Goal: Check status

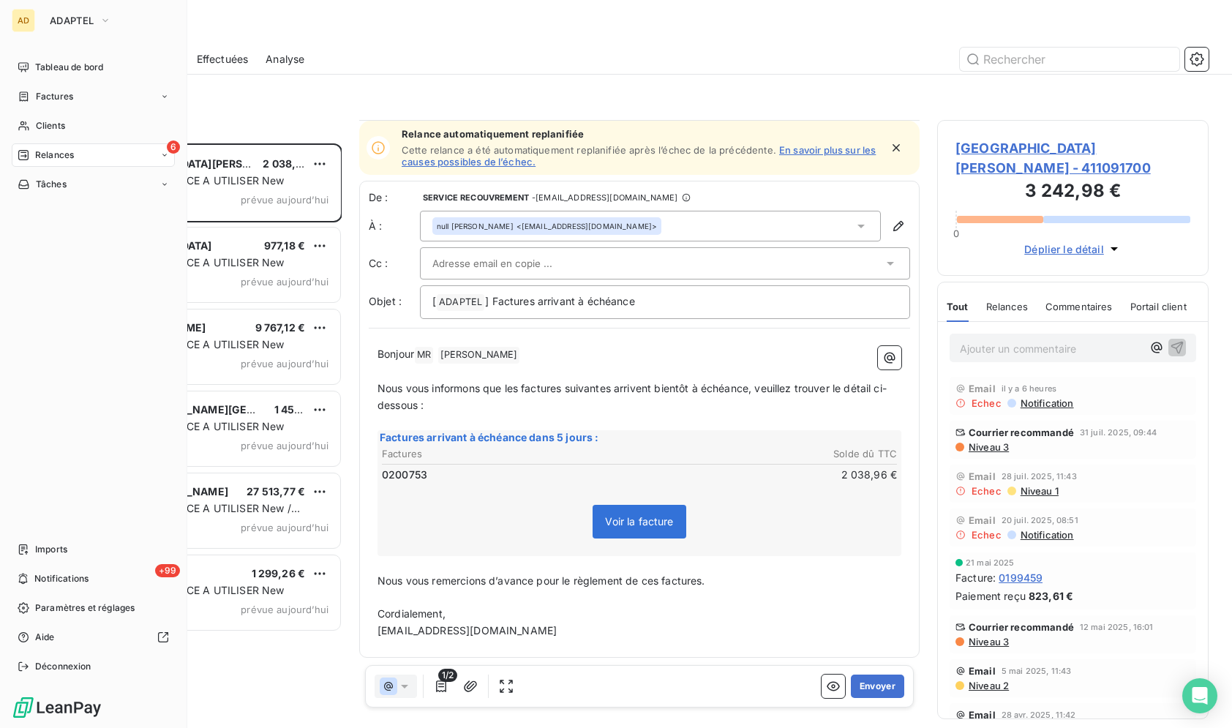
scroll to position [1, 0]
click at [76, 5] on div "AD ADAPTEL Tableau de bord Factures Clients 6 Relances Tâches Imports +99 Notif…" at bounding box center [93, 364] width 187 height 728
click at [78, 15] on span "ADAPTEL" at bounding box center [72, 21] width 44 height 12
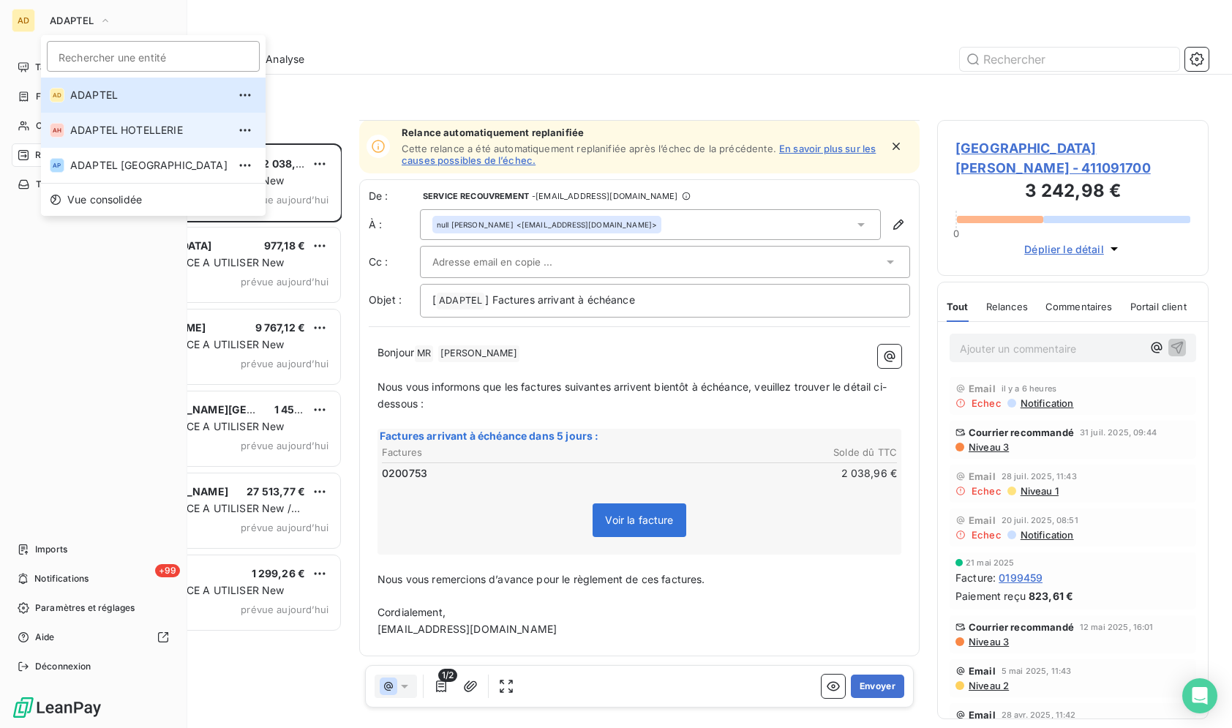
click at [117, 130] on span "ADAPTEL HOTELLERIE" at bounding box center [148, 130] width 157 height 15
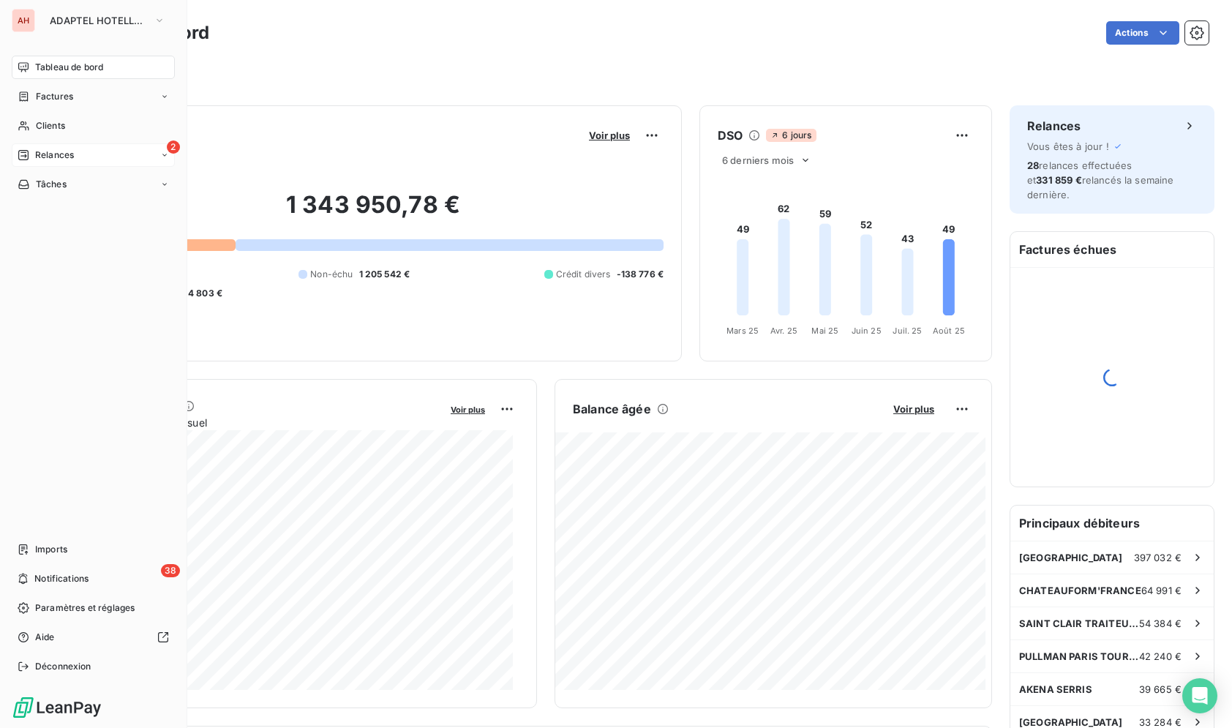
click at [15, 151] on div "2 Relances" at bounding box center [93, 154] width 163 height 23
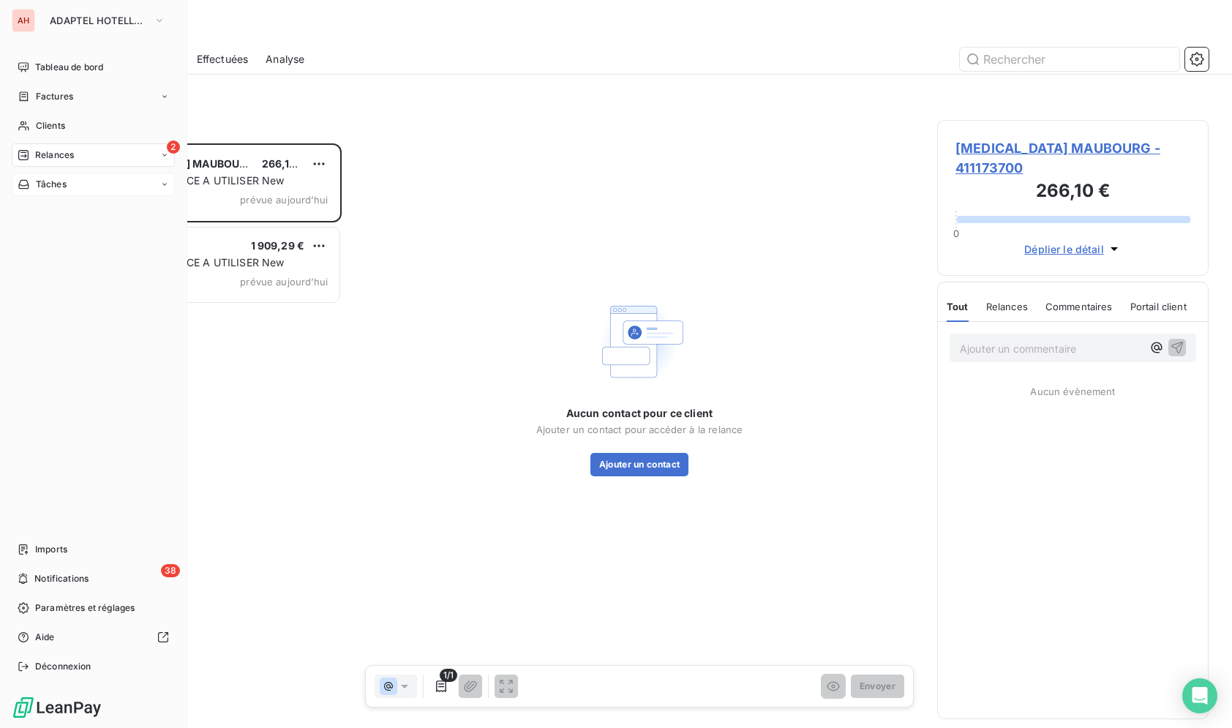
scroll to position [572, 259]
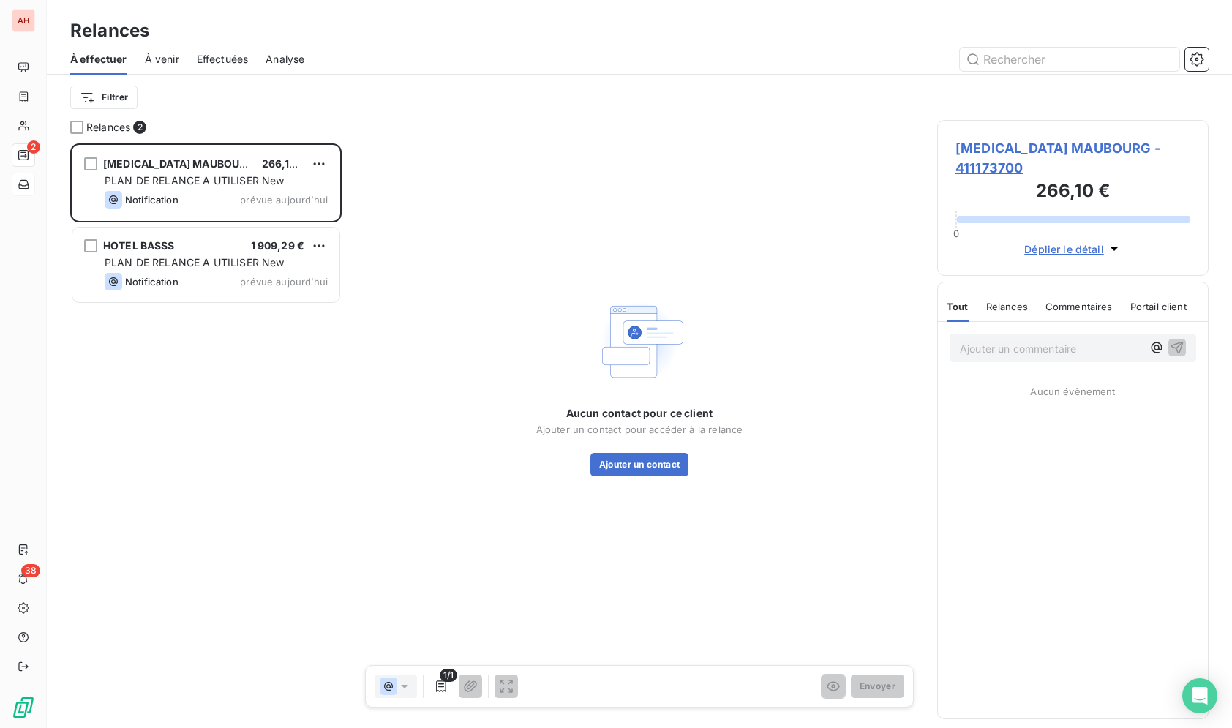
click at [218, 541] on div "SONATA MAUBOURG 266,10 € PLAN DE RELANCE A UTILISER New Notification prévue auj…" at bounding box center [205, 435] width 271 height 585
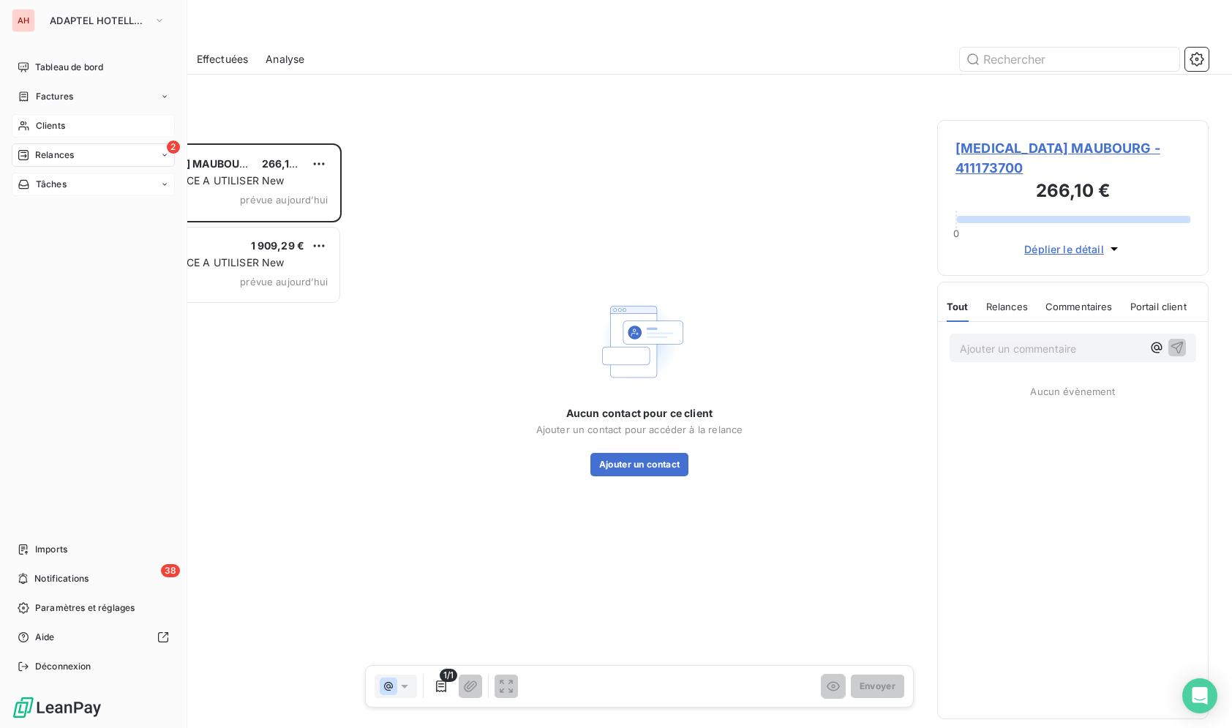
click at [116, 117] on div "Clients" at bounding box center [93, 125] width 163 height 23
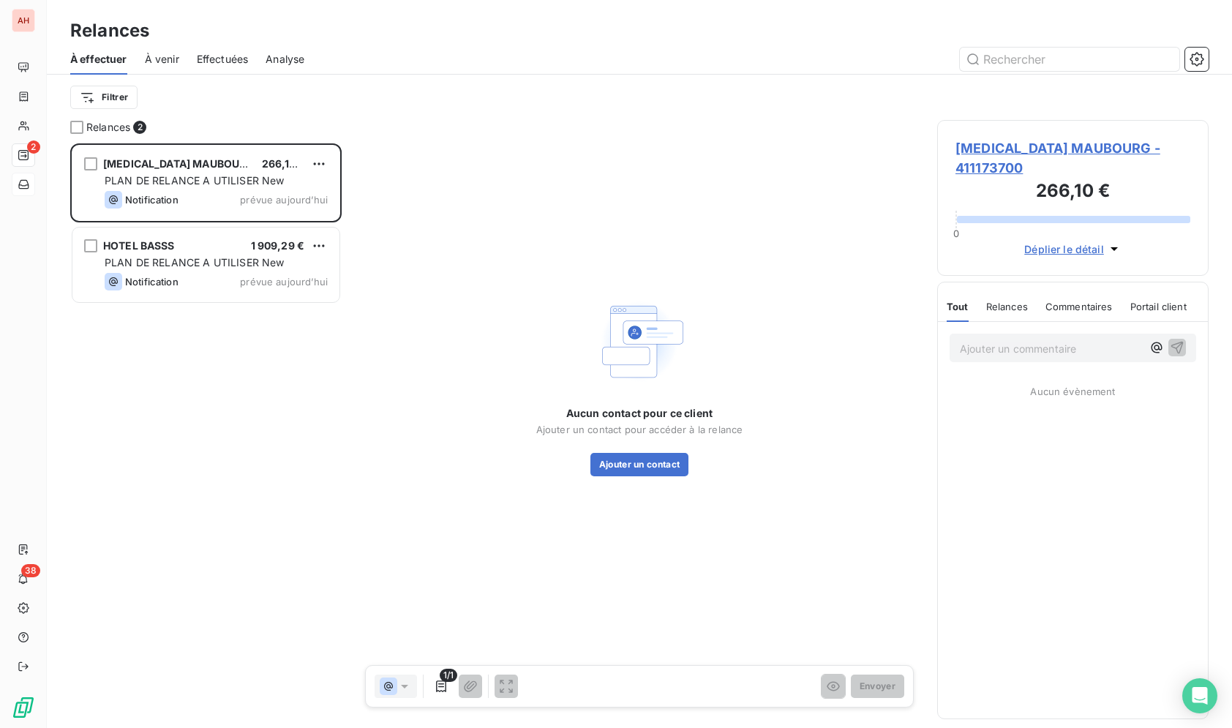
scroll to position [572, 259]
click at [375, 492] on div "Aucun contact pour ce client Ajouter un contact pour accéder à la relance Ajout…" at bounding box center [639, 385] width 560 height 530
click at [274, 463] on div "SONATA MAUBOURG 266,10 € PLAN DE RELANCE A UTILISER New Notification prévue auj…" at bounding box center [205, 435] width 271 height 585
click at [277, 497] on div "SONATA MAUBOURG 266,10 € PLAN DE RELANCE A UTILISER New Notification prévue auj…" at bounding box center [205, 435] width 271 height 585
click at [630, 50] on div at bounding box center [765, 59] width 887 height 23
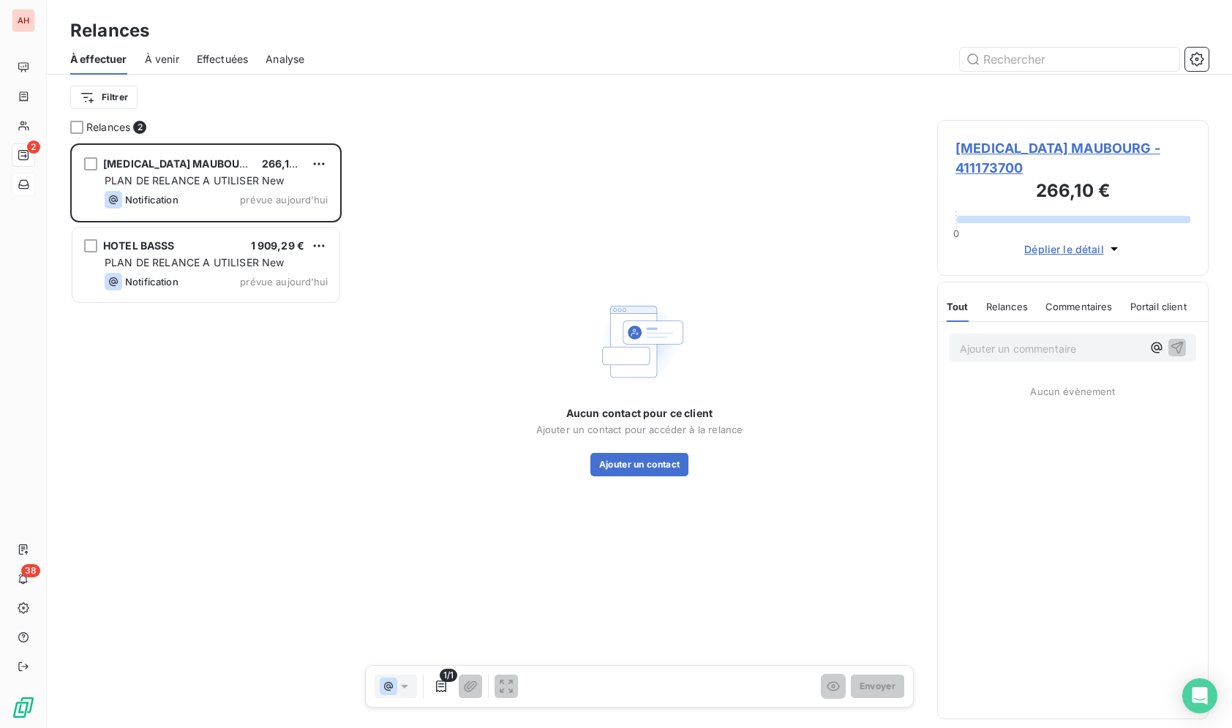
click at [309, 432] on div "SONATA MAUBOURG 266,10 € PLAN DE RELANCE A UTILISER New Notification prévue auj…" at bounding box center [205, 435] width 271 height 585
click at [597, 57] on div at bounding box center [765, 59] width 887 height 23
click at [584, 78] on div "Filtrer" at bounding box center [639, 97] width 1138 height 45
click at [533, 95] on div "Filtrer" at bounding box center [639, 97] width 1138 height 28
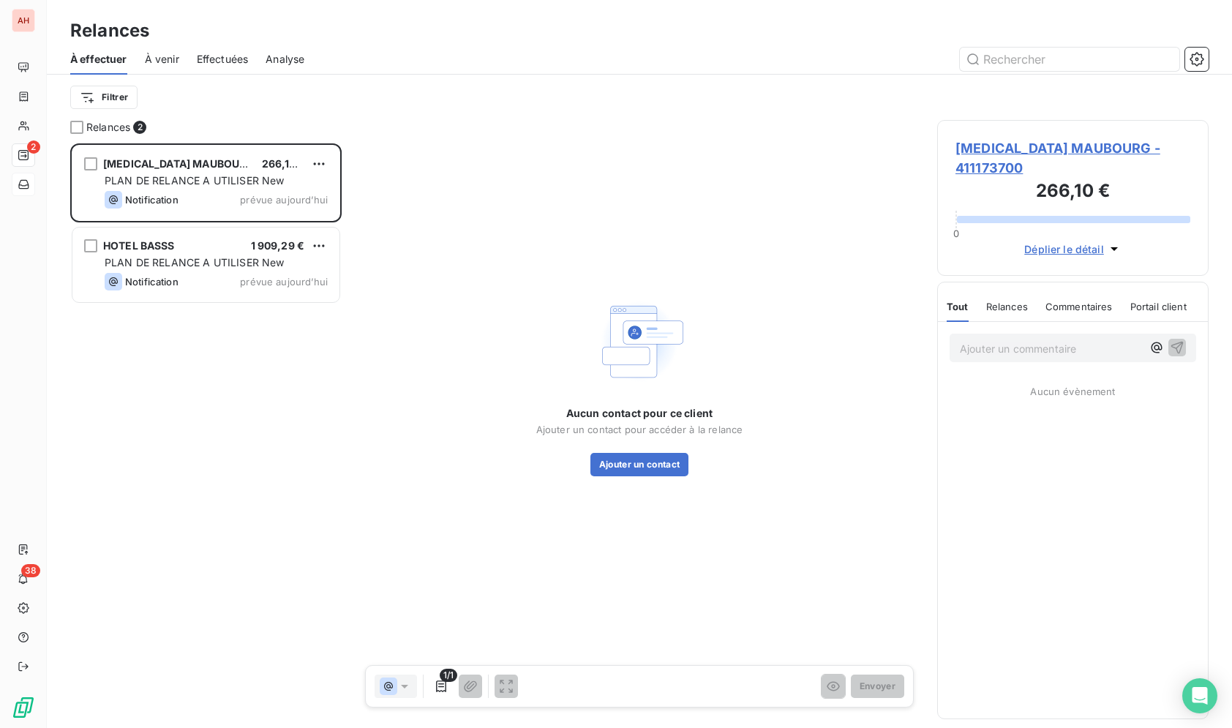
click at [1042, 140] on html "AH 2 38 Relances À effectuer À venir Effectuées Analyse Filtrer Relances 2 SONA…" at bounding box center [616, 364] width 1232 height 728
click at [1037, 147] on span "SONATA MAUBOURG - 411173700" at bounding box center [1072, 158] width 235 height 40
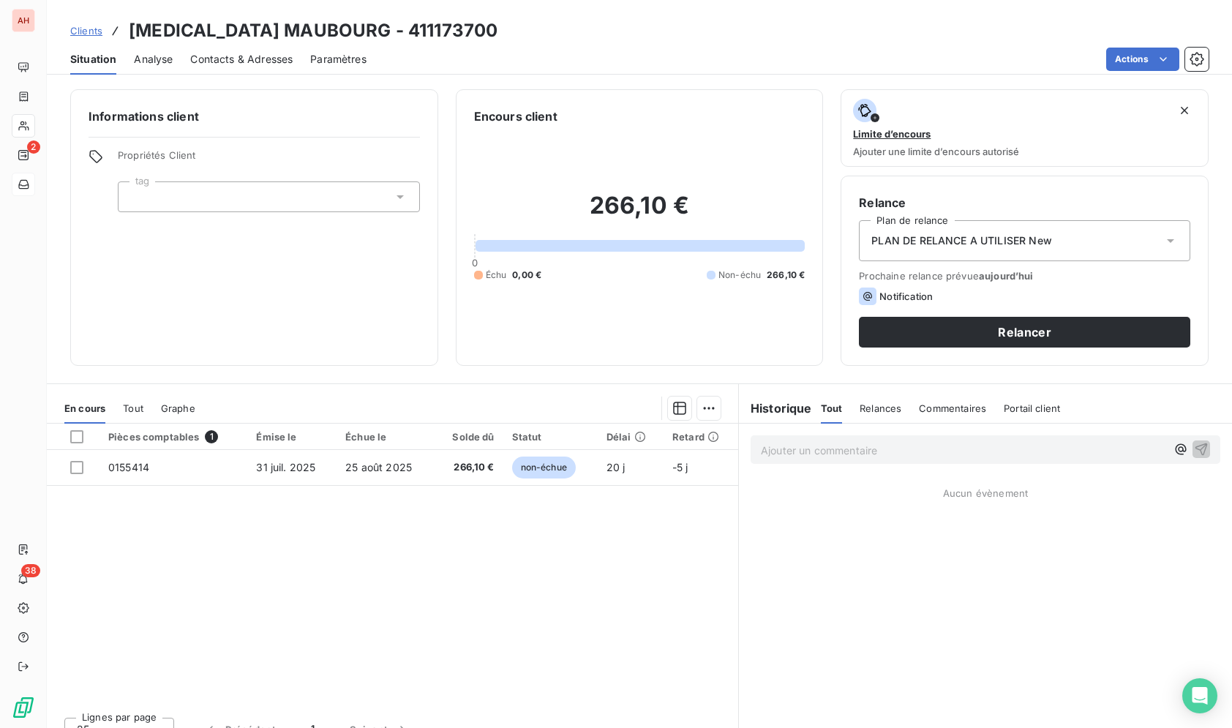
click at [638, 73] on div "Situation Analyse Contacts & Adresses Paramètres Actions" at bounding box center [639, 59] width 1185 height 31
click at [598, 104] on div "Encours client 266,10 € 0 Échu 0,00 € Non-échu 266,10 €" at bounding box center [640, 227] width 368 height 277
click at [766, 12] on div "Clients SONATA MAUBOURG - 411173700 Situation Analyse Contacts & Adresses Param…" at bounding box center [639, 37] width 1185 height 75
click at [765, 13] on div "Clients SONATA MAUBOURG - 411173700 Situation Analyse Contacts & Adresses Param…" at bounding box center [639, 37] width 1185 height 75
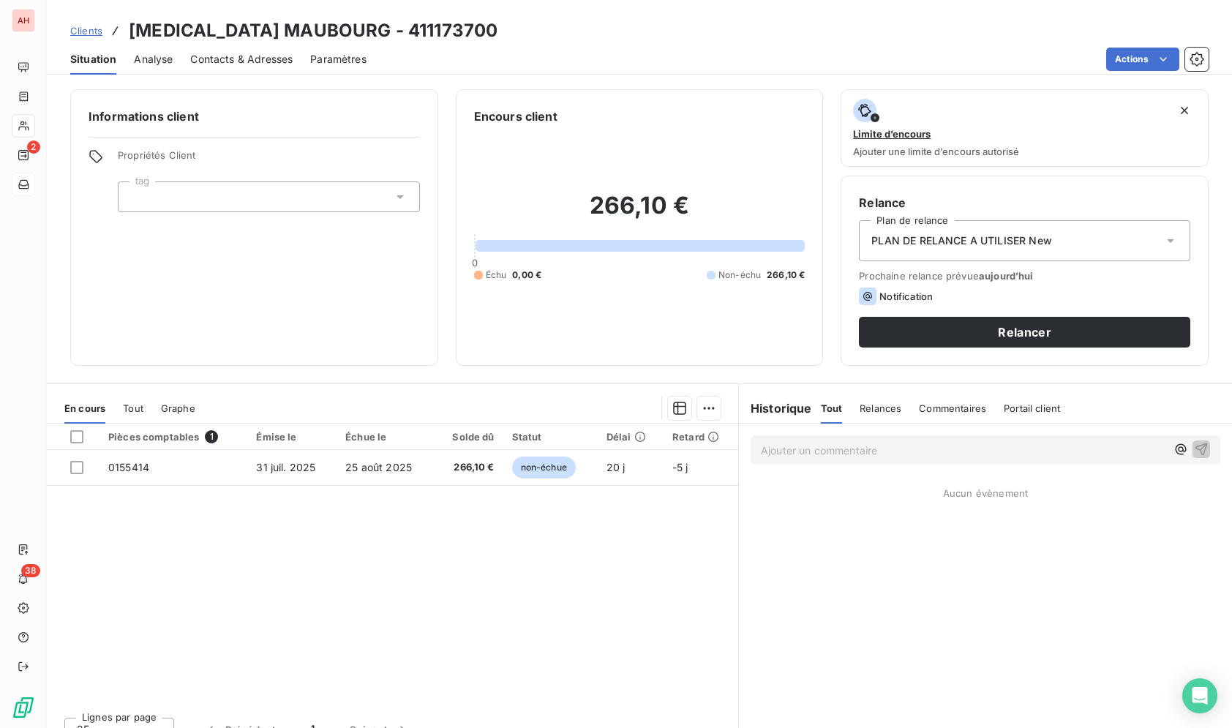
click at [724, 13] on div "Clients SONATA MAUBOURG - 411173700 Situation Analyse Contacts & Adresses Param…" at bounding box center [639, 37] width 1185 height 75
click at [487, 38] on div "Clients SONATA MAUBOURG - 411173700" at bounding box center [639, 31] width 1185 height 26
click at [669, 43] on div "Clients SONATA MAUBOURG - 411173700" at bounding box center [639, 31] width 1185 height 26
click at [666, 28] on div "Clients SONATA MAUBOURG - 411173700" at bounding box center [639, 31] width 1185 height 26
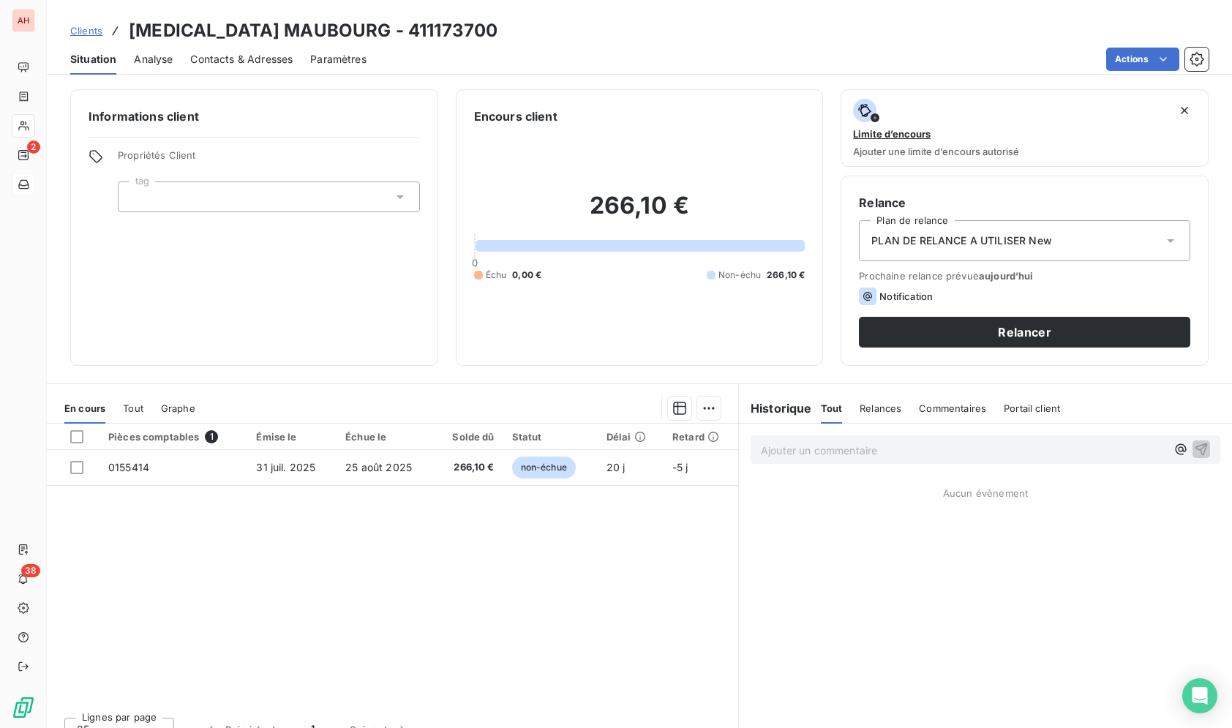
click at [658, 24] on div "Clients SONATA MAUBOURG - 411173700" at bounding box center [639, 31] width 1185 height 26
click at [495, 522] on div "Pièces comptables 1 Émise le Échue le Solde dû Statut Délai Retard 0155414 31 j…" at bounding box center [392, 565] width 691 height 282
click at [718, 17] on div "Clients SONATA MAUBOURG - 411173700 Situation Analyse Contacts & Adresses Param…" at bounding box center [639, 37] width 1185 height 75
click at [717, 16] on div "Clients SONATA MAUBOURG - 411173700 Situation Analyse Contacts & Adresses Param…" at bounding box center [639, 37] width 1185 height 75
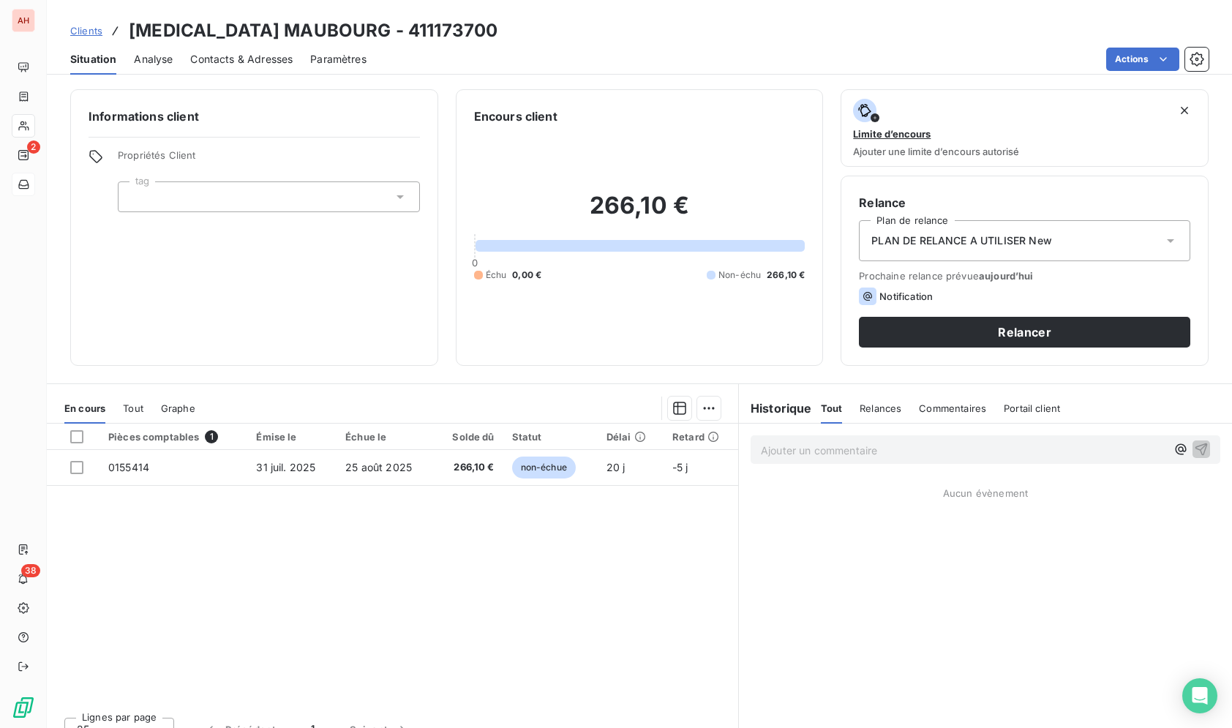
click at [634, 22] on div "Clients SONATA MAUBOURG - 411173700" at bounding box center [639, 31] width 1185 height 26
click at [568, 34] on div "Clients SONATA MAUBOURG - 411173700" at bounding box center [639, 31] width 1185 height 26
click at [552, 29] on div "Clients SONATA MAUBOURG - 411173700" at bounding box center [639, 31] width 1185 height 26
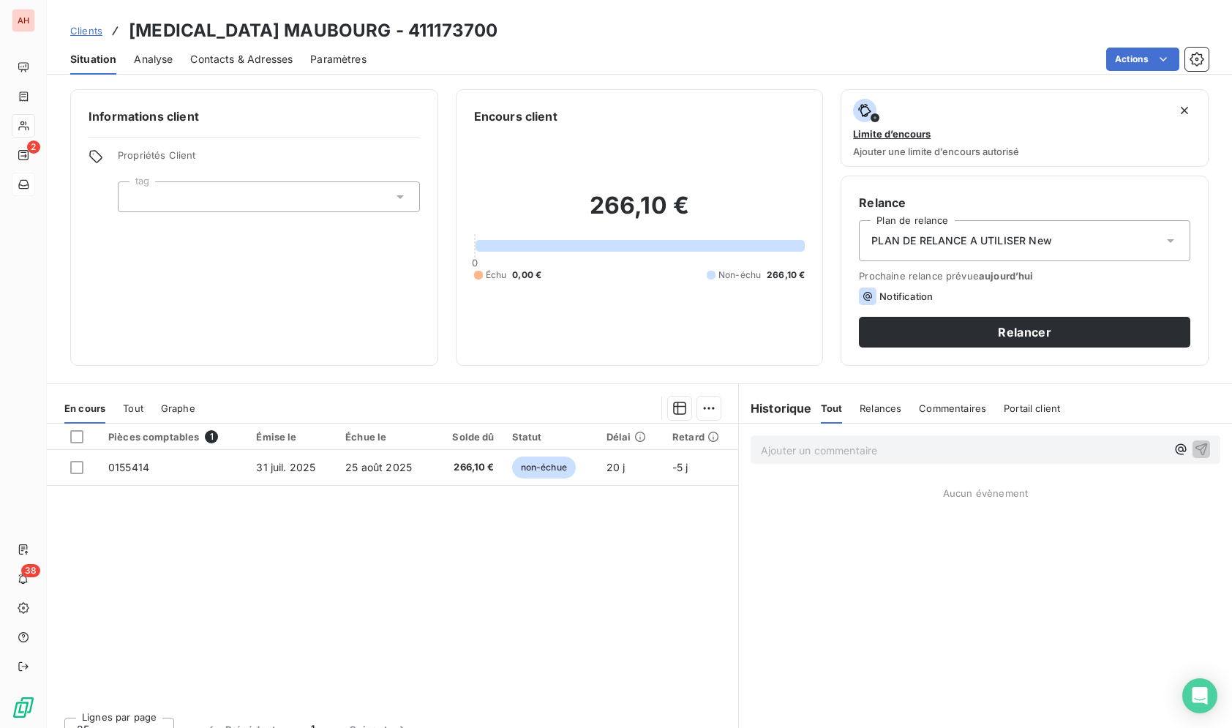
click at [552, 29] on div "Clients SONATA MAUBOURG - 411173700" at bounding box center [639, 31] width 1185 height 26
click at [553, 29] on div "Clients SONATA MAUBOURG - 411173700" at bounding box center [639, 31] width 1185 height 26
click at [553, 28] on div "Clients SONATA MAUBOURG - 411173700" at bounding box center [639, 31] width 1185 height 26
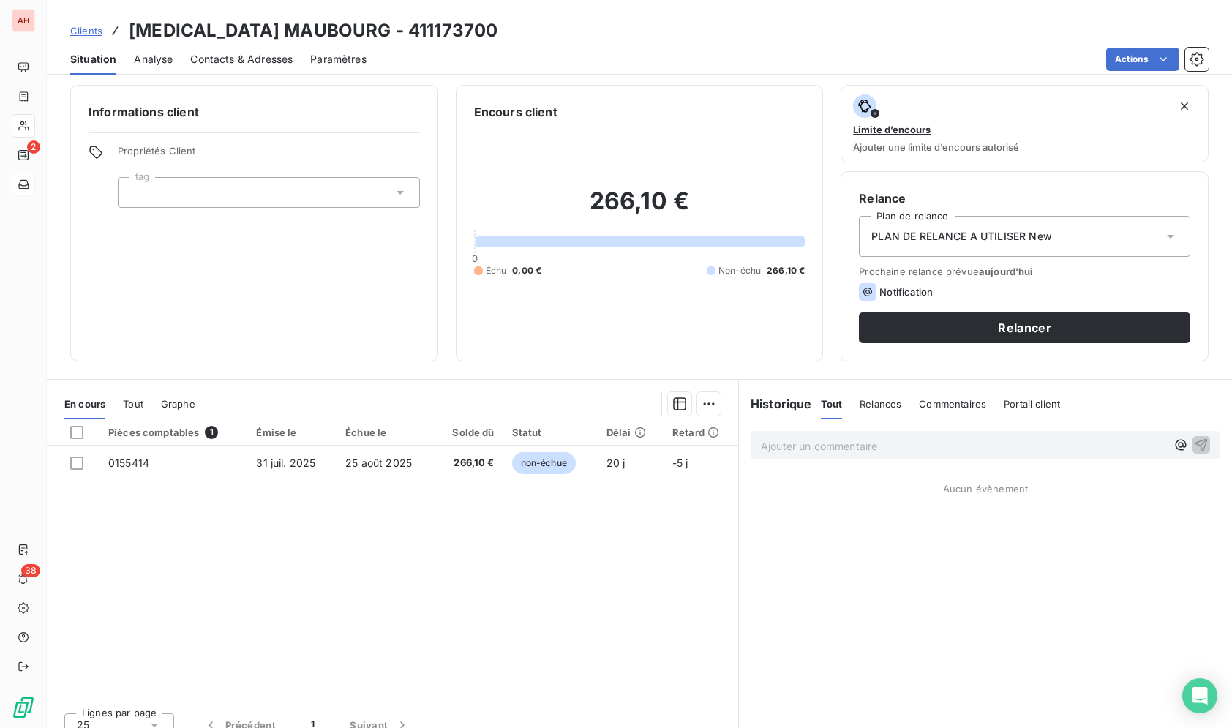
scroll to position [7, 0]
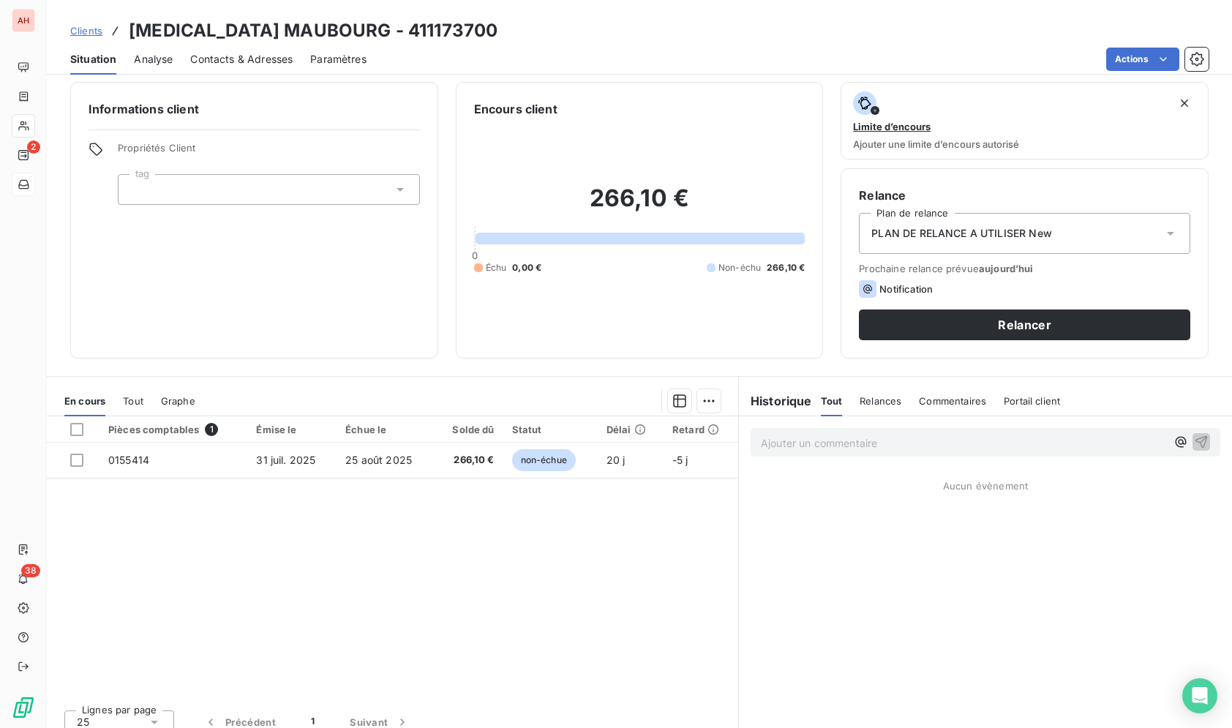
click at [935, 61] on div "Actions" at bounding box center [796, 59] width 824 height 23
click at [639, 69] on div "Actions" at bounding box center [796, 59] width 824 height 23
click at [630, 40] on div "Clients SONATA MAUBOURG - 411173700" at bounding box center [639, 31] width 1185 height 26
click at [664, 651] on div "Pièces comptables 1 Émise le Échue le Solde dû Statut Délai Retard 0155414 31 j…" at bounding box center [392, 557] width 691 height 282
click at [527, 29] on div "Clients SONATA MAUBOURG - 411173700" at bounding box center [639, 31] width 1185 height 26
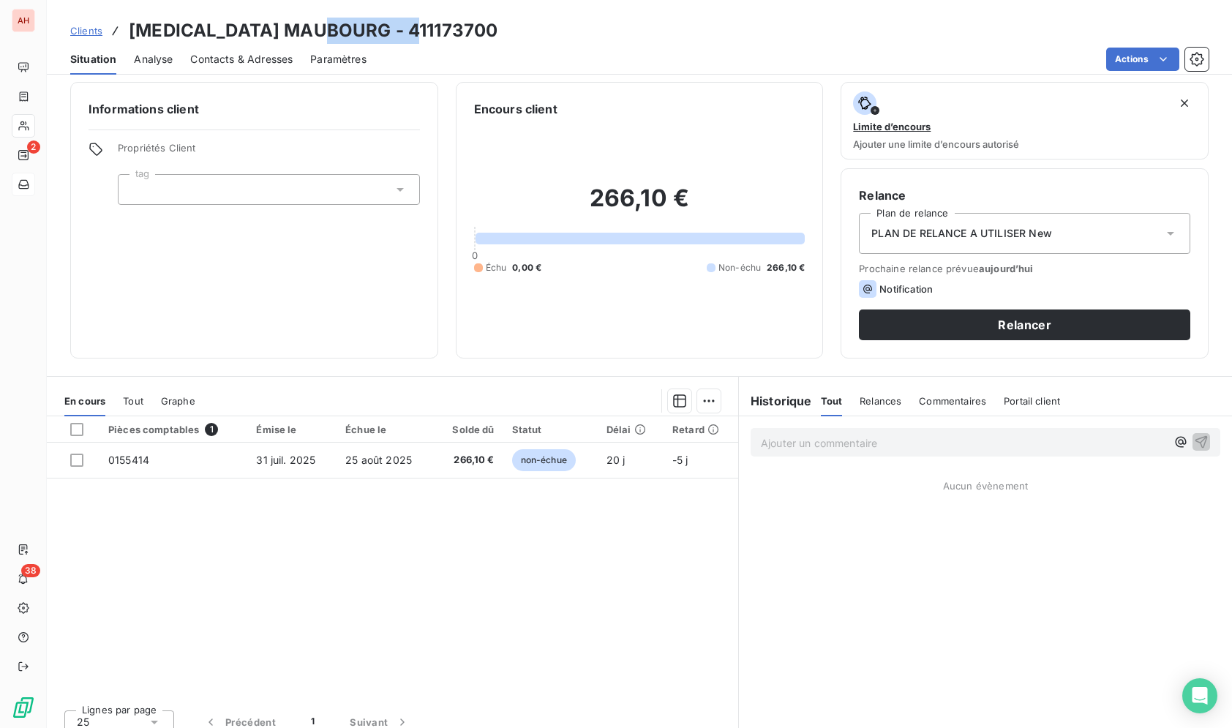
click at [527, 29] on div "Clients SONATA MAUBOURG - 411173700" at bounding box center [639, 31] width 1185 height 26
click at [647, 25] on div "Clients SONATA MAUBOURG - 411173700" at bounding box center [639, 31] width 1185 height 26
click at [165, 572] on div "Pièces comptables 1 Émise le Échue le Solde dû Statut Délai Retard 0155414 31 j…" at bounding box center [392, 557] width 691 height 282
click at [365, 556] on div "Pièces comptables 1 Émise le Échue le Solde dû Statut Délai Retard 0155414 31 j…" at bounding box center [392, 557] width 691 height 282
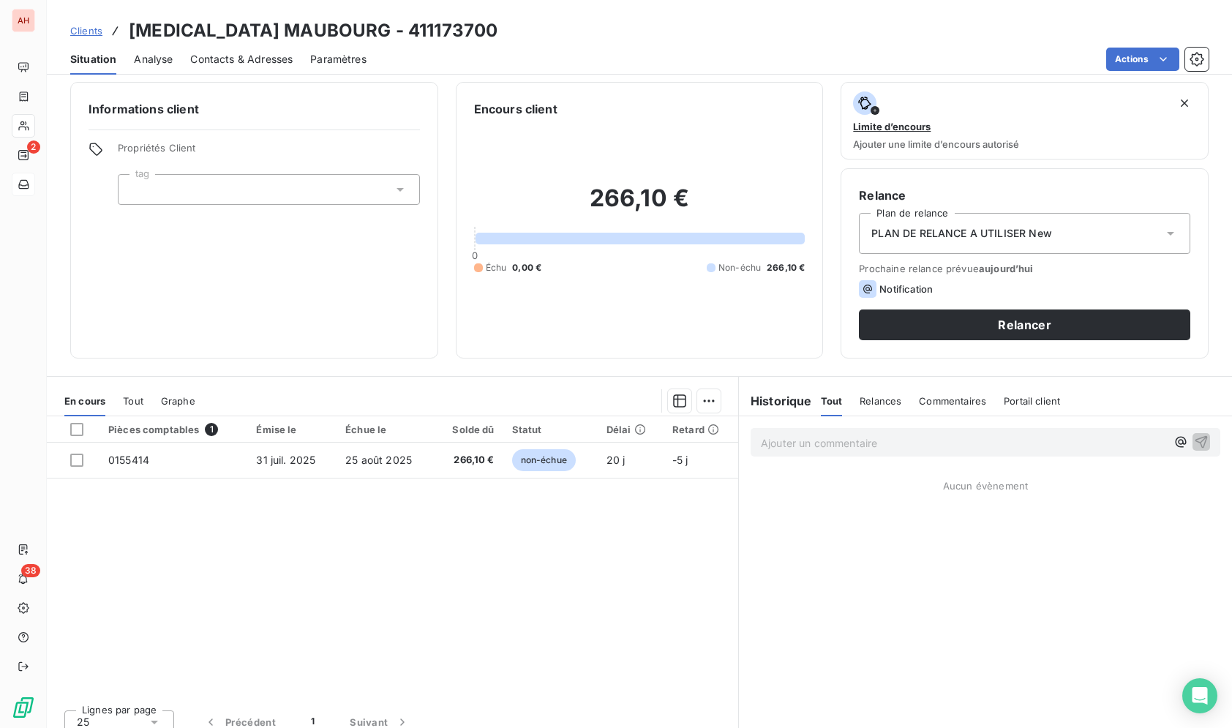
click at [363, 547] on div "Pièces comptables 1 Émise le Échue le Solde dû Statut Délai Retard 0155414 31 j…" at bounding box center [392, 557] width 691 height 282
click at [718, 30] on div "Clients SONATA MAUBOURG - 411173700" at bounding box center [639, 31] width 1185 height 26
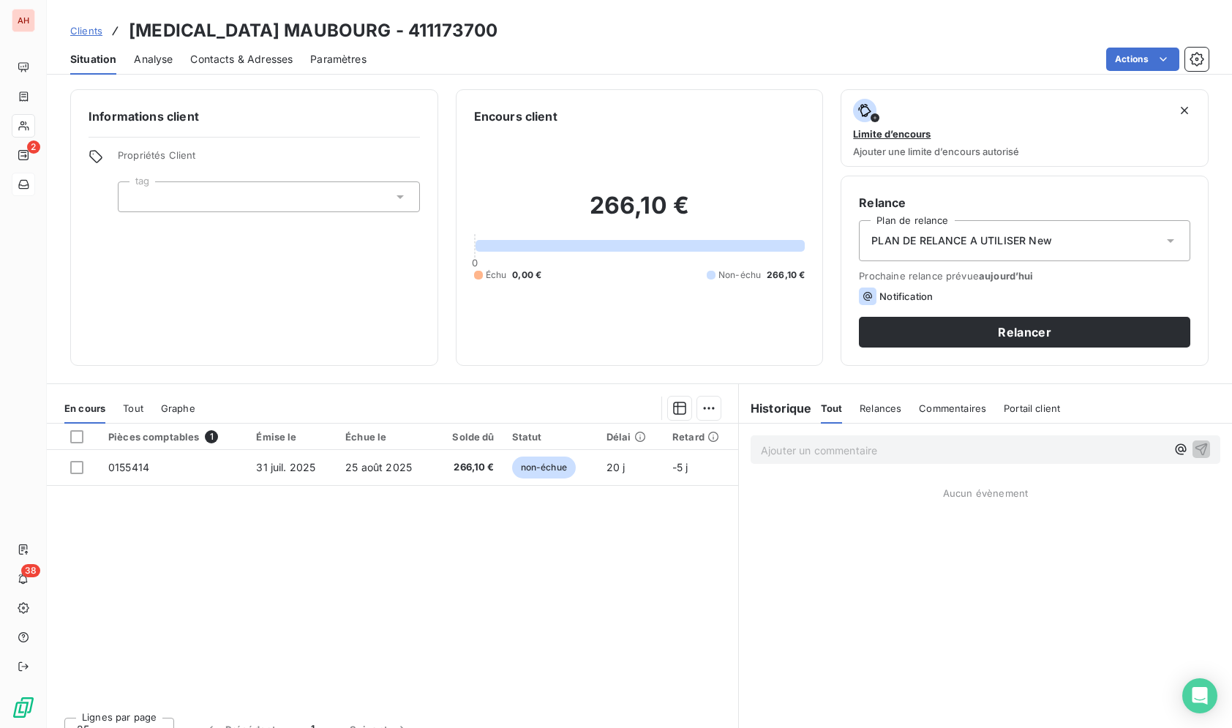
scroll to position [21, 0]
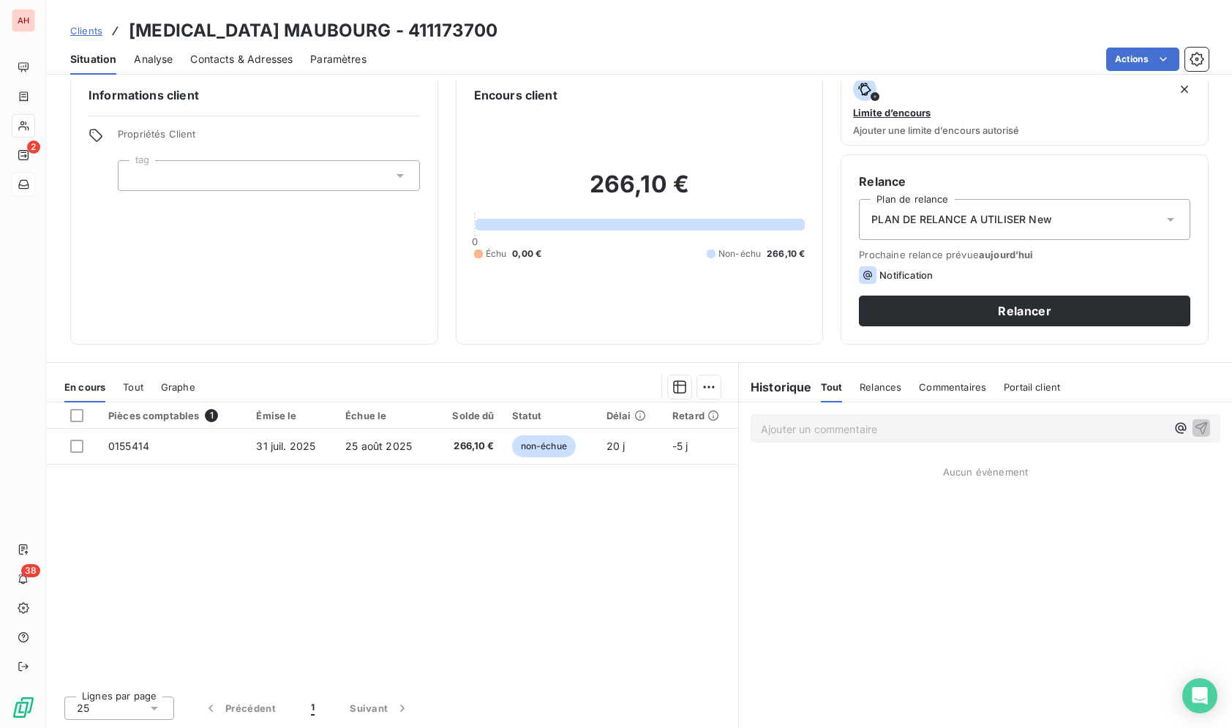
click at [547, 14] on div "Clients SONATA MAUBOURG - 411173700 Situation Analyse Contacts & Adresses Param…" at bounding box center [639, 37] width 1185 height 75
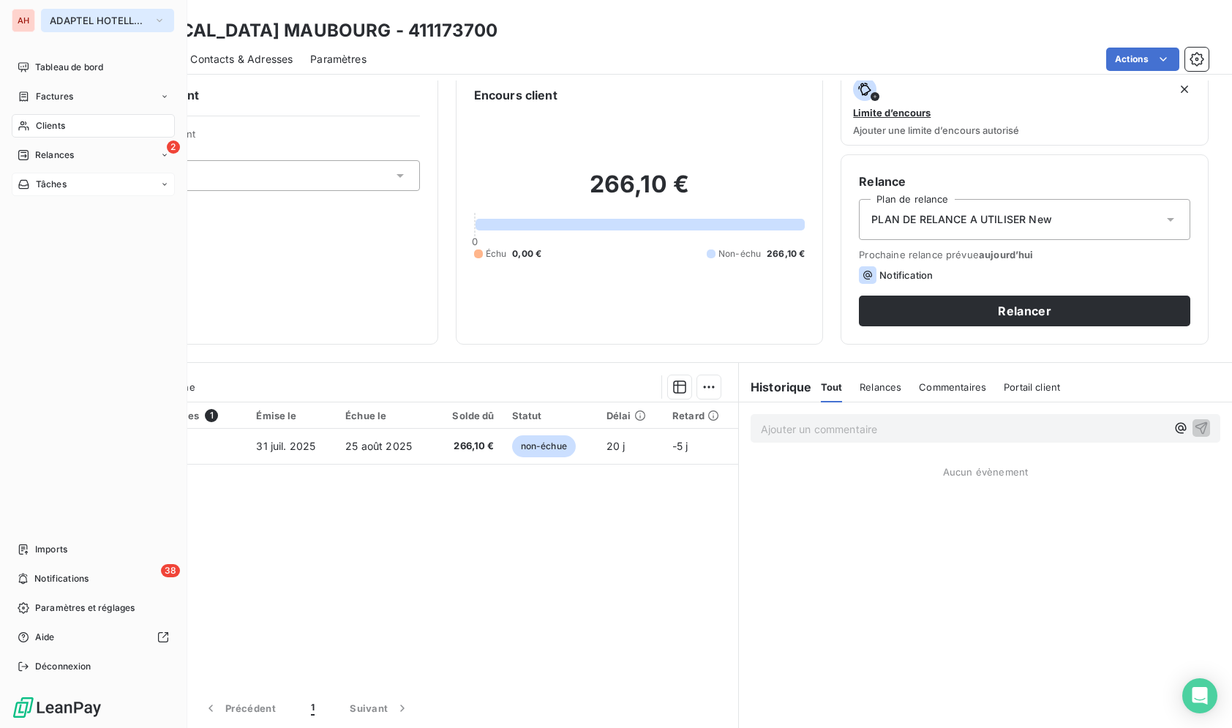
click at [61, 20] on span "ADAPTEL HOTELLERIE" at bounding box center [99, 21] width 98 height 12
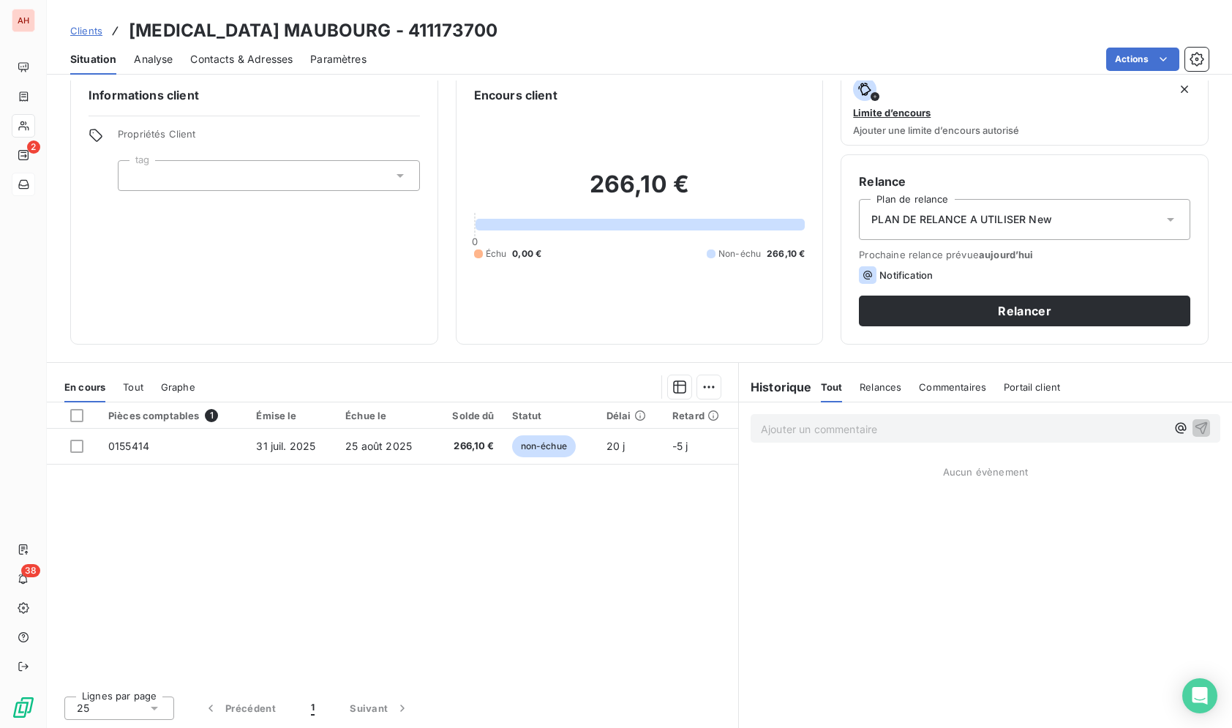
click at [328, 649] on div "Pièces comptables 1 Émise le Échue le Solde dû Statut Délai Retard 0155414 31 j…" at bounding box center [392, 543] width 691 height 282
click at [342, 624] on div "Pièces comptables 1 Émise le Échue le Solde dû Statut Délai Retard 0155414 31 j…" at bounding box center [392, 543] width 691 height 282
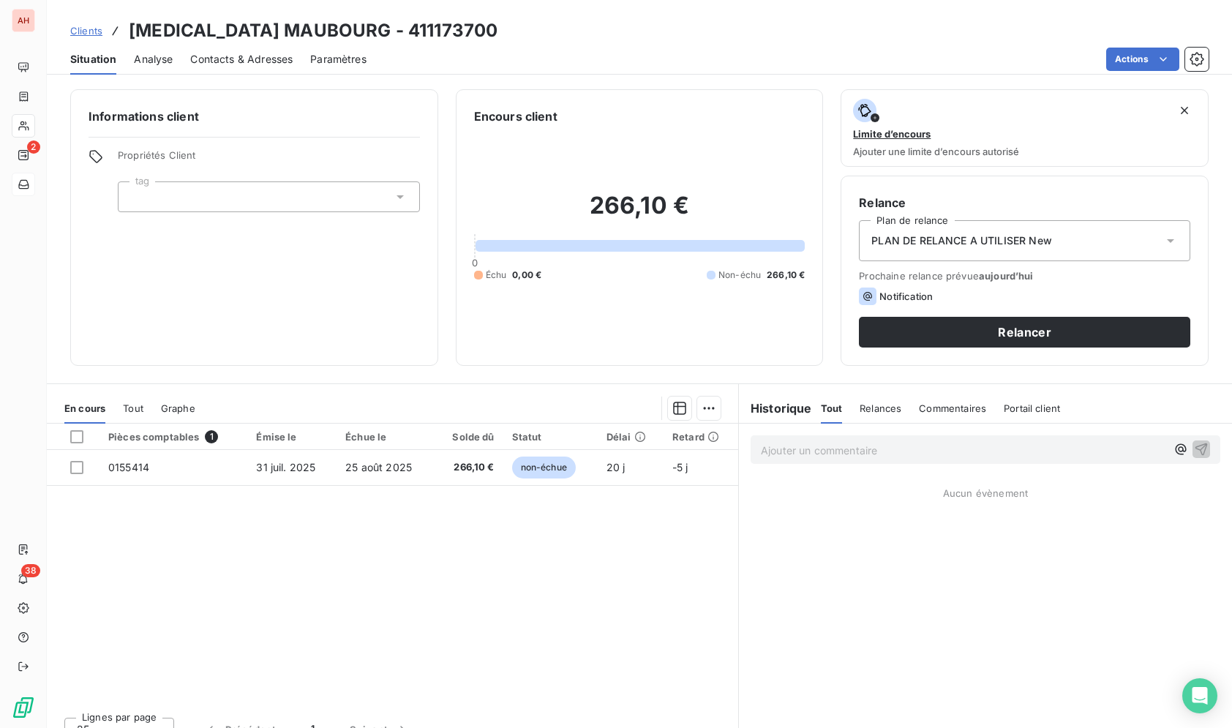
scroll to position [1, 0]
click at [1067, 31] on div "Clients SONATA MAUBOURG - 411173700" at bounding box center [639, 31] width 1185 height 26
click at [740, 580] on div "Ajouter un commentaire ﻿ Aucun évènement" at bounding box center [985, 585] width 493 height 326
click at [652, 635] on div "Pièces comptables 1 Émise le Échue le Solde dû Statut Délai Retard 0155414 31 j…" at bounding box center [392, 563] width 691 height 282
click at [581, 69] on div "Actions" at bounding box center [796, 59] width 824 height 23
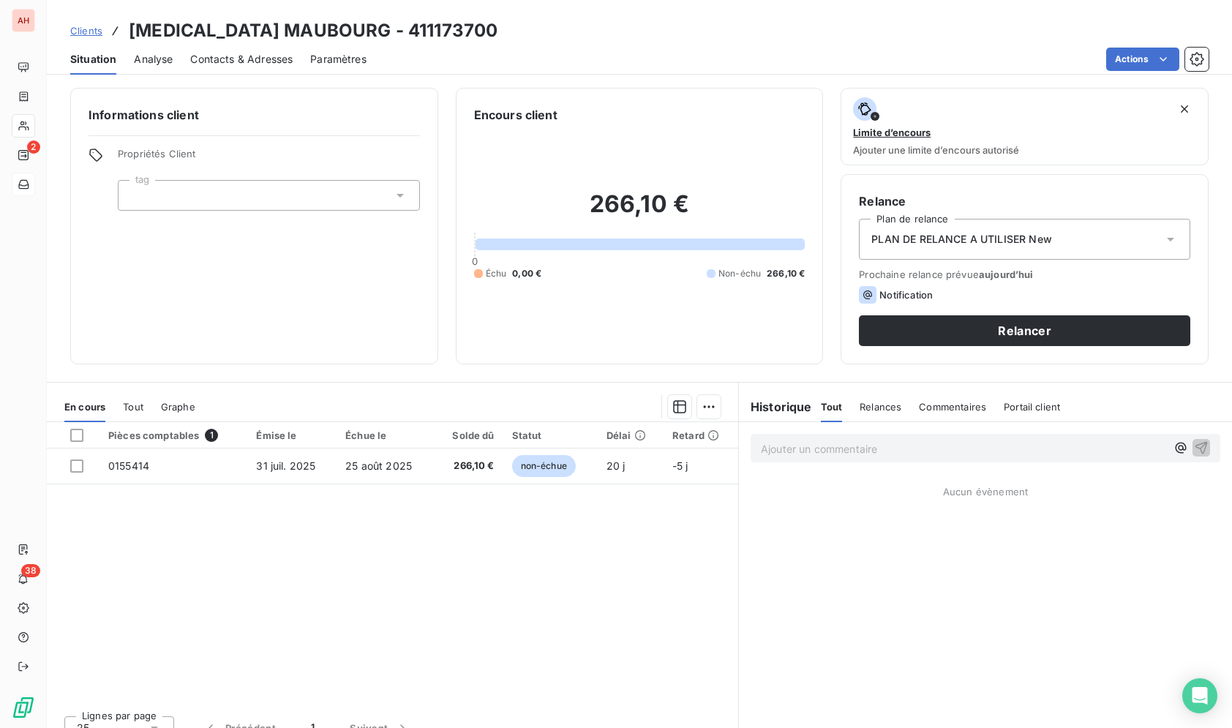
click at [581, 69] on div "Actions" at bounding box center [796, 59] width 824 height 23
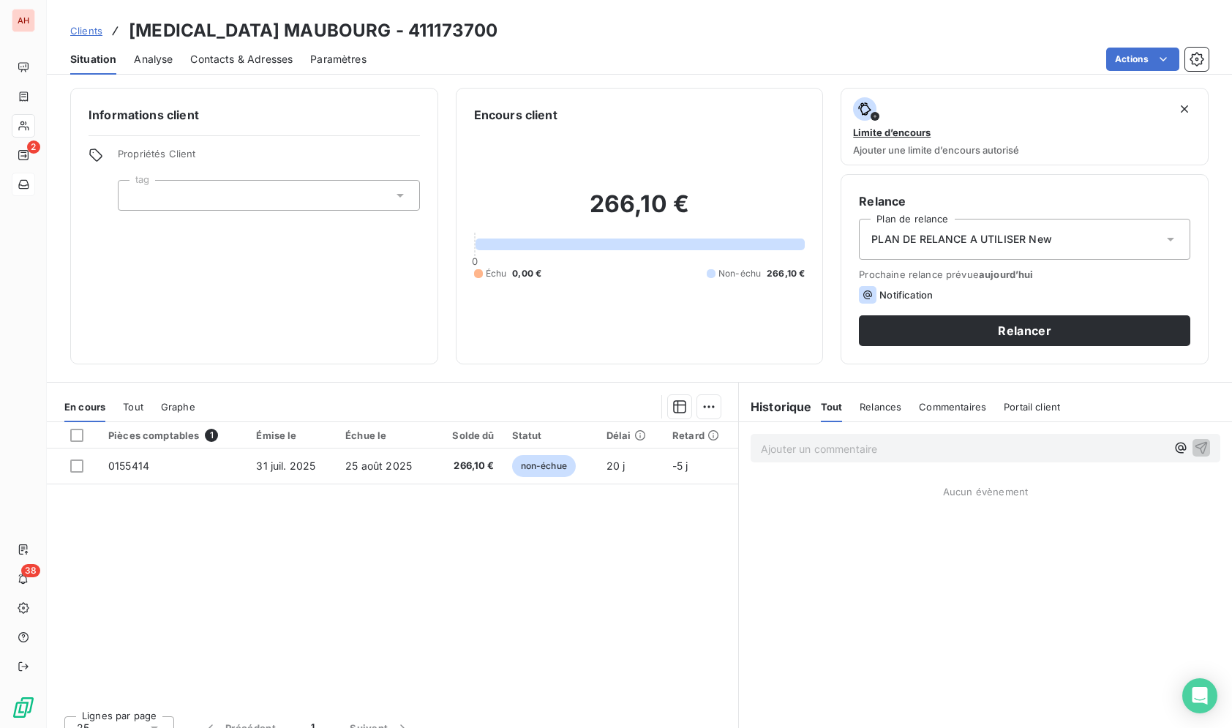
click at [581, 69] on div "Actions" at bounding box center [796, 59] width 824 height 23
click at [698, 46] on div "Situation Analyse Contacts & Adresses Paramètres Actions" at bounding box center [639, 59] width 1185 height 31
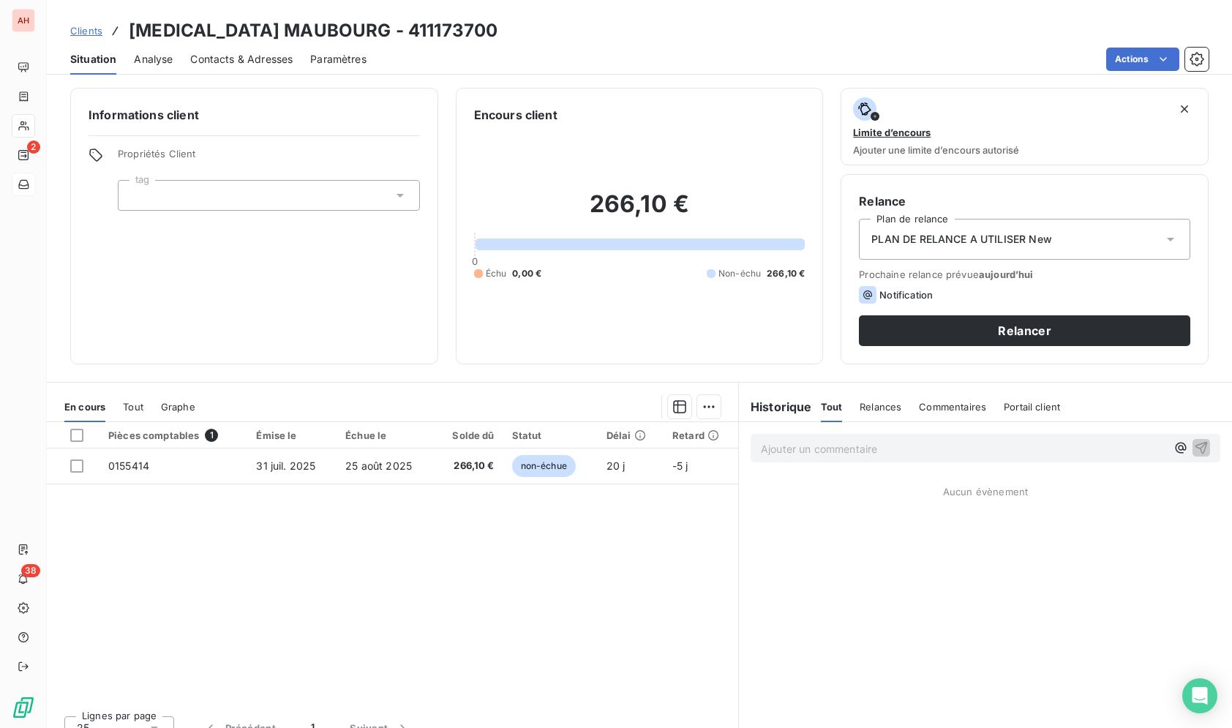
click at [698, 46] on div "Situation Analyse Contacts & Adresses Paramètres Actions" at bounding box center [639, 59] width 1185 height 31
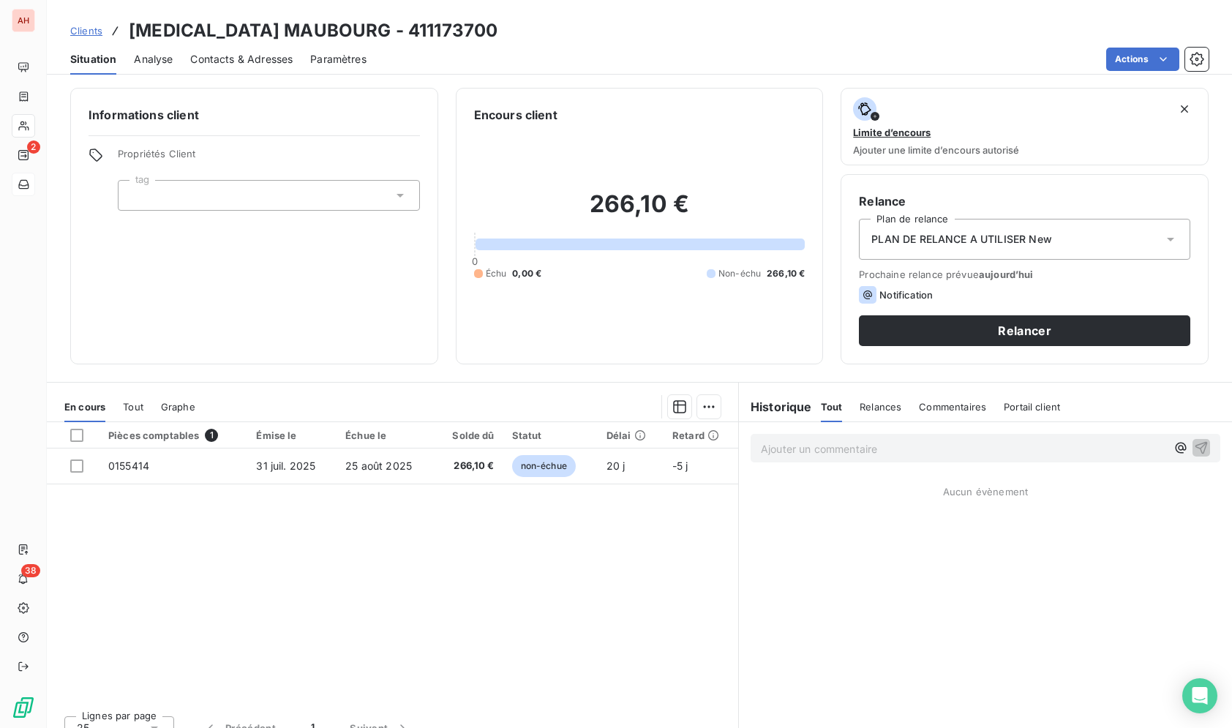
click at [698, 46] on div "Situation Analyse Contacts & Adresses Paramètres Actions" at bounding box center [639, 59] width 1185 height 31
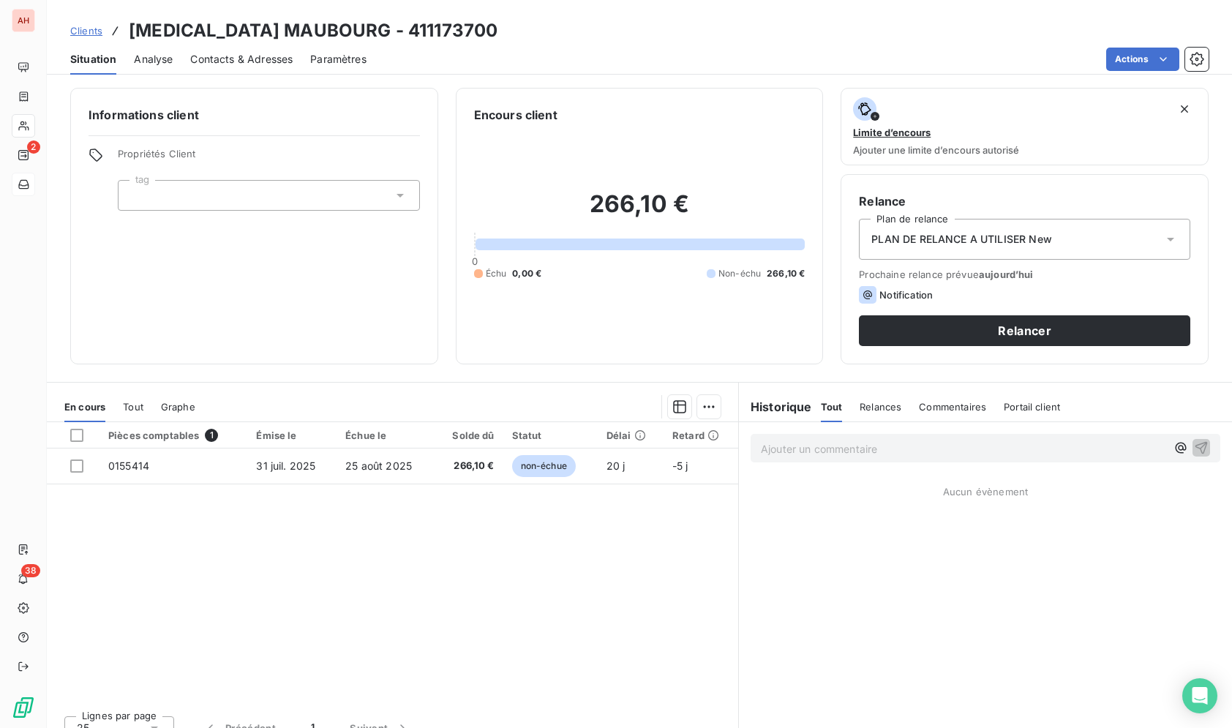
click at [698, 46] on div "Situation Analyse Contacts & Adresses Paramètres Actions" at bounding box center [639, 59] width 1185 height 31
click at [655, 13] on div "Clients SONATA MAUBOURG - 411173700 Situation Analyse Contacts & Adresses Param…" at bounding box center [639, 37] width 1185 height 75
click at [830, 37] on div "Clients SONATA MAUBOURG - 411173700" at bounding box center [639, 31] width 1185 height 26
click at [664, 45] on div "Situation Analyse Contacts & Adresses Paramètres Actions" at bounding box center [639, 59] width 1185 height 31
click at [647, 34] on div "Clients SONATA MAUBOURG - 411173700" at bounding box center [639, 31] width 1185 height 26
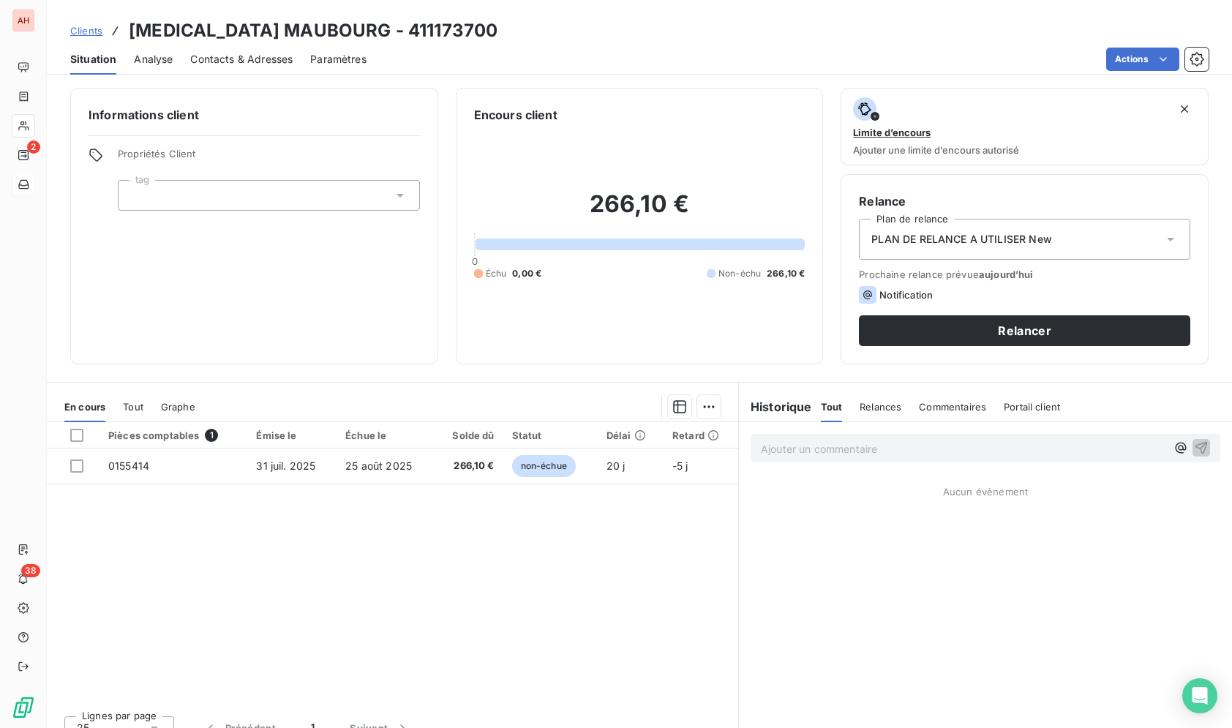
click at [746, 140] on div "266,10 € 0 Échu 0,00 € Non-échu 266,10 €" at bounding box center [639, 235] width 331 height 222
click at [593, 56] on div "Actions" at bounding box center [796, 59] width 824 height 23
click at [546, 27] on div "Clients SONATA MAUBOURG - 411173700" at bounding box center [639, 31] width 1185 height 26
click at [497, 31] on div "Clients SONATA MAUBOURG - 411173700" at bounding box center [639, 31] width 1185 height 26
click at [498, 31] on div "Clients SONATA MAUBOURG - 411173700" at bounding box center [639, 31] width 1185 height 26
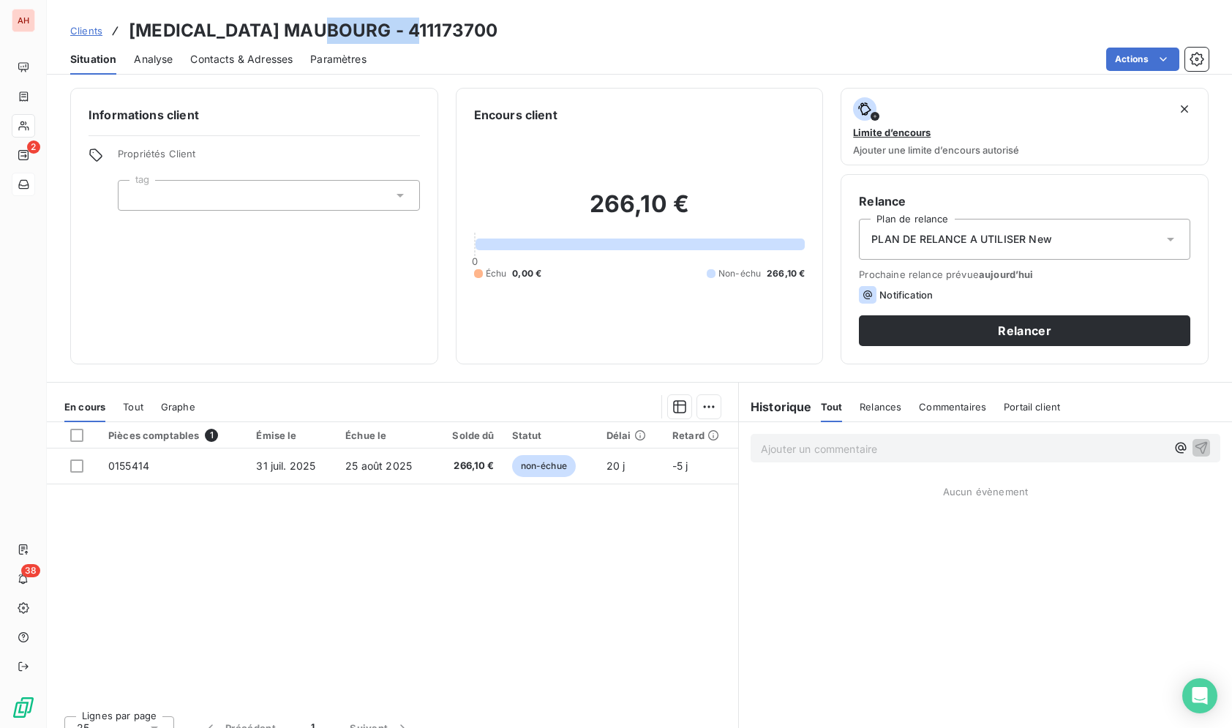
click at [498, 31] on div "Clients SONATA MAUBOURG - 411173700" at bounding box center [639, 31] width 1185 height 26
click at [594, 47] on div "Situation Analyse Contacts & Adresses Paramètres Actions" at bounding box center [639, 59] width 1185 height 31
click at [595, 48] on div "Actions" at bounding box center [796, 59] width 824 height 23
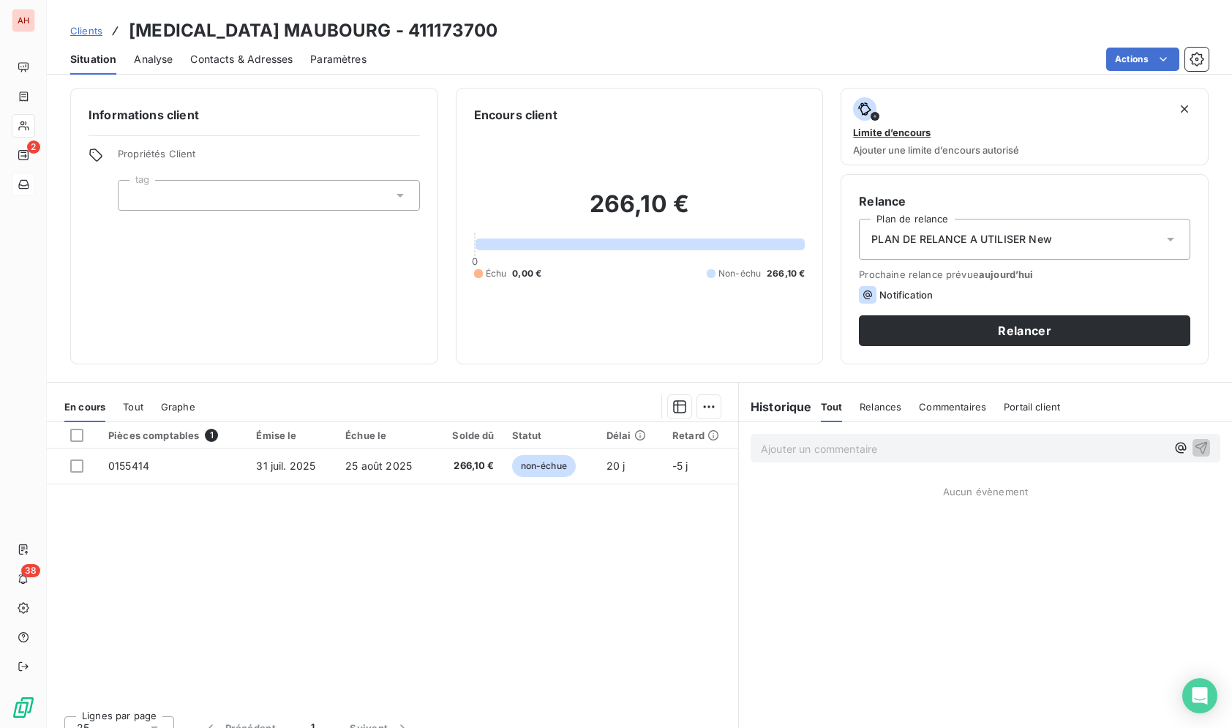
click at [544, 31] on div "Clients SONATA MAUBOURG - 411173700" at bounding box center [639, 31] width 1185 height 26
click at [685, 13] on div "Clients SONATA MAUBOURG - 411173700 Situation Analyse Contacts & Adresses Param…" at bounding box center [639, 37] width 1185 height 75
click at [698, 15] on div "Clients SONATA MAUBOURG - 411173700 Situation Analyse Contacts & Adresses Param…" at bounding box center [639, 37] width 1185 height 75
click at [635, 34] on div "Clients SONATA MAUBOURG - 411173700" at bounding box center [639, 31] width 1185 height 26
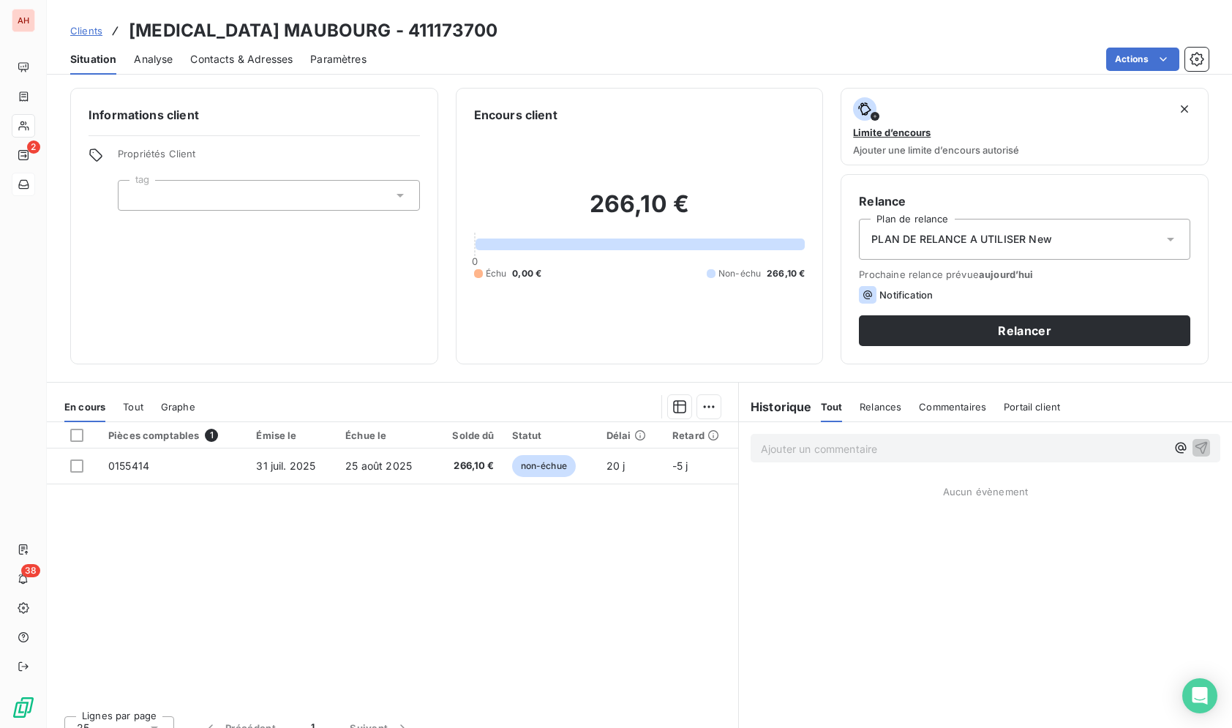
click at [635, 34] on div "Clients SONATA MAUBOURG - 411173700" at bounding box center [639, 31] width 1185 height 26
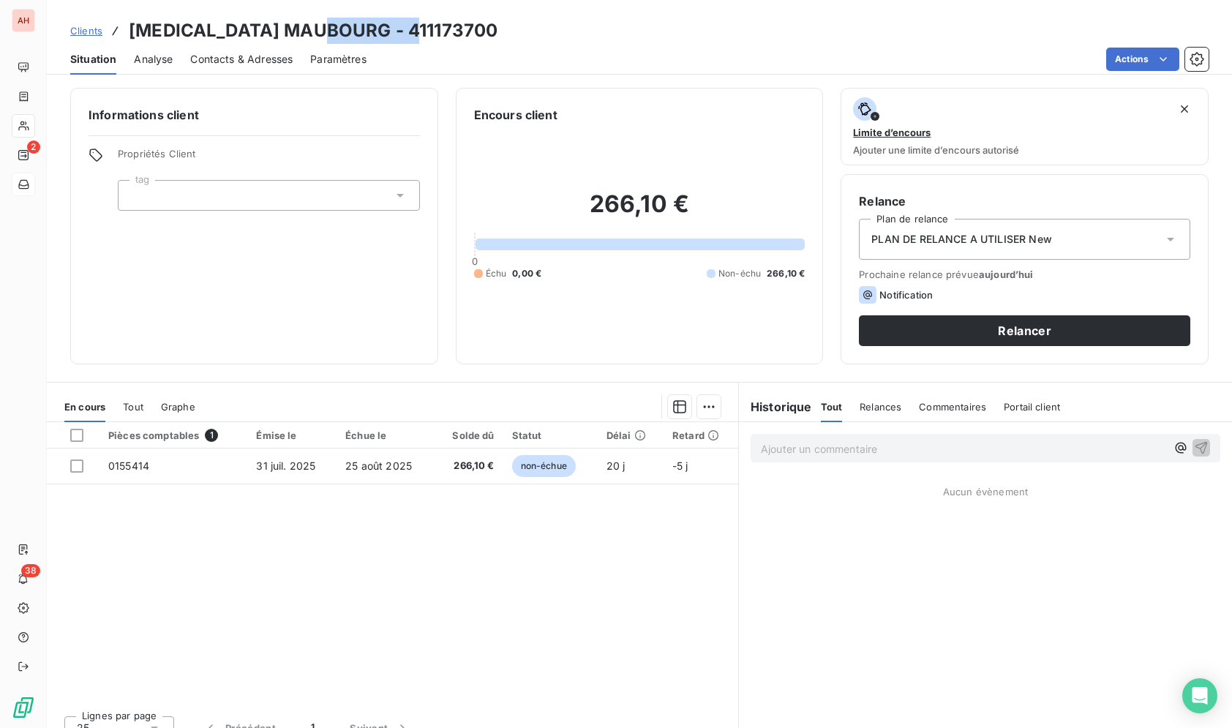
click at [635, 34] on div "Clients SONATA MAUBOURG - 411173700" at bounding box center [639, 31] width 1185 height 26
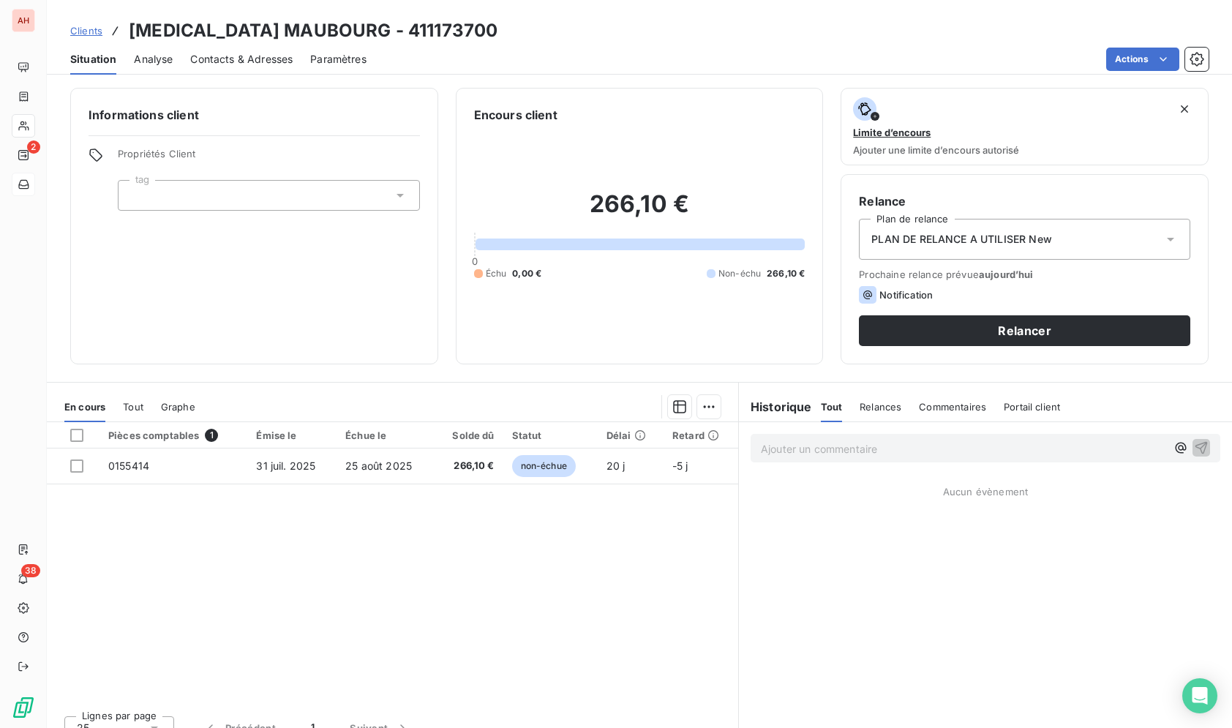
click at [634, 34] on div "Clients SONATA MAUBOURG - 411173700" at bounding box center [639, 31] width 1185 height 26
click at [688, 34] on div "Clients SONATA MAUBOURG - 411173700" at bounding box center [639, 31] width 1185 height 26
click at [539, 18] on div "Clients SONATA MAUBOURG - 411173700" at bounding box center [639, 31] width 1185 height 26
click at [477, 47] on div "Situation Analyse Contacts & Adresses Paramètres Actions" at bounding box center [639, 59] width 1185 height 31
click at [443, 26] on div "Clients SONATA MAUBOURG - 411173700" at bounding box center [639, 31] width 1185 height 26
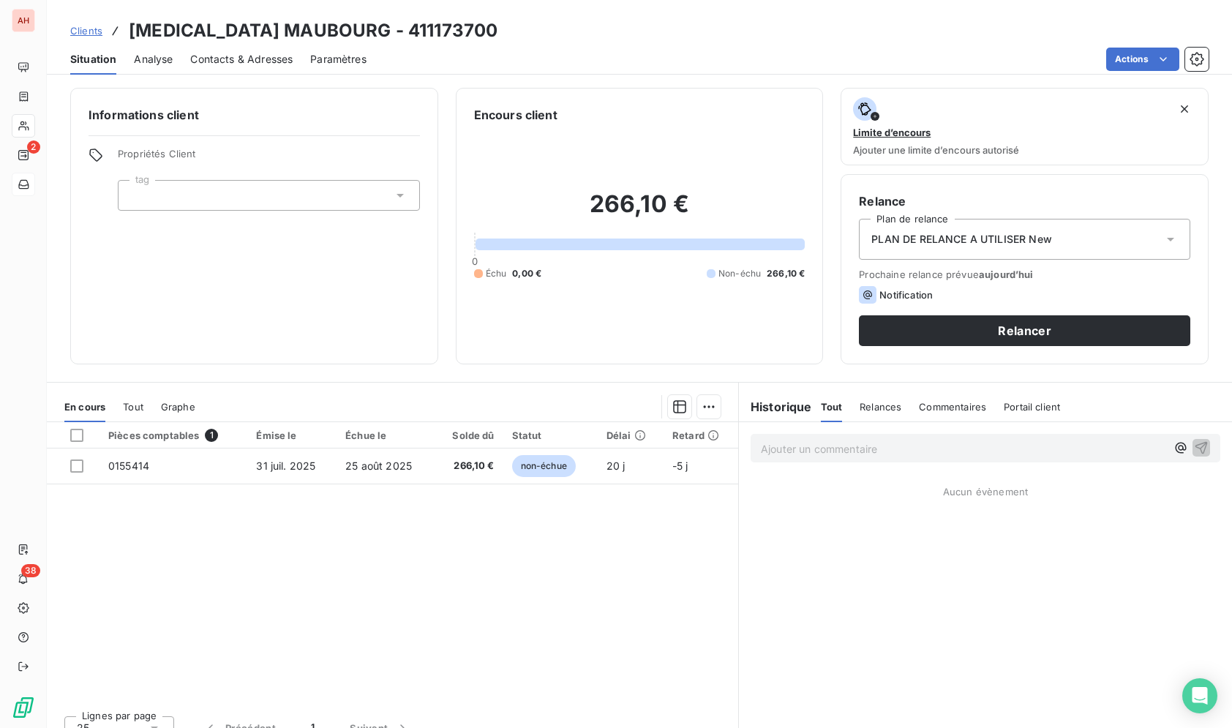
click at [699, 39] on div "Clients SONATA MAUBOURG - 411173700" at bounding box center [639, 31] width 1185 height 26
click at [636, 28] on div "Clients SONATA MAUBOURG - 411173700" at bounding box center [639, 31] width 1185 height 26
click at [679, 647] on div "Pièces comptables 1 Émise le Échue le Solde dû Statut Délai Retard 0155414 31 j…" at bounding box center [392, 563] width 691 height 282
click at [694, 29] on div "Clients SONATA MAUBOURG - 411173700" at bounding box center [639, 31] width 1185 height 26
click at [607, 44] on div "Situation Analyse Contacts & Adresses Paramètres Actions" at bounding box center [639, 59] width 1185 height 31
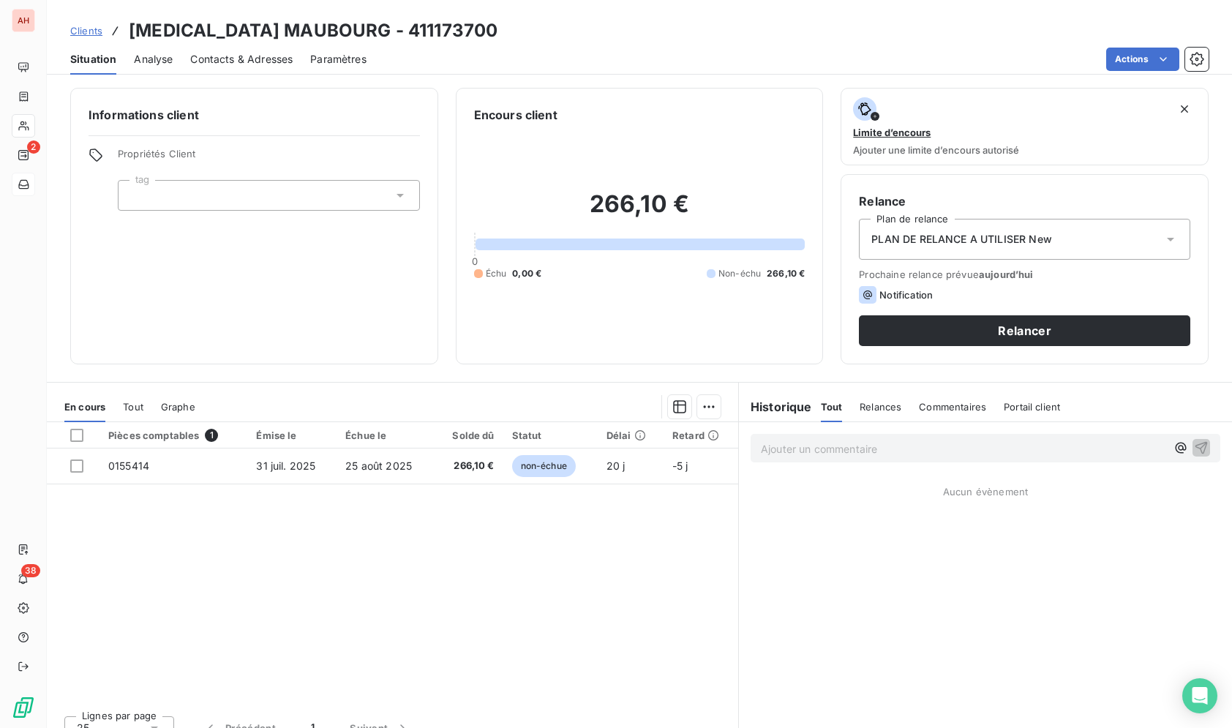
click at [671, 56] on div "Actions" at bounding box center [796, 59] width 824 height 23
click at [608, 53] on div "Actions" at bounding box center [796, 59] width 824 height 23
click at [502, 44] on div "Situation Analyse Contacts & Adresses Paramètres Actions" at bounding box center [639, 59] width 1185 height 31
click at [467, 34] on div "Clients SONATA MAUBOURG - 411173700" at bounding box center [639, 31] width 1185 height 26
click at [549, 47] on div "Situation Analyse Contacts & Adresses Paramètres Actions" at bounding box center [639, 59] width 1185 height 31
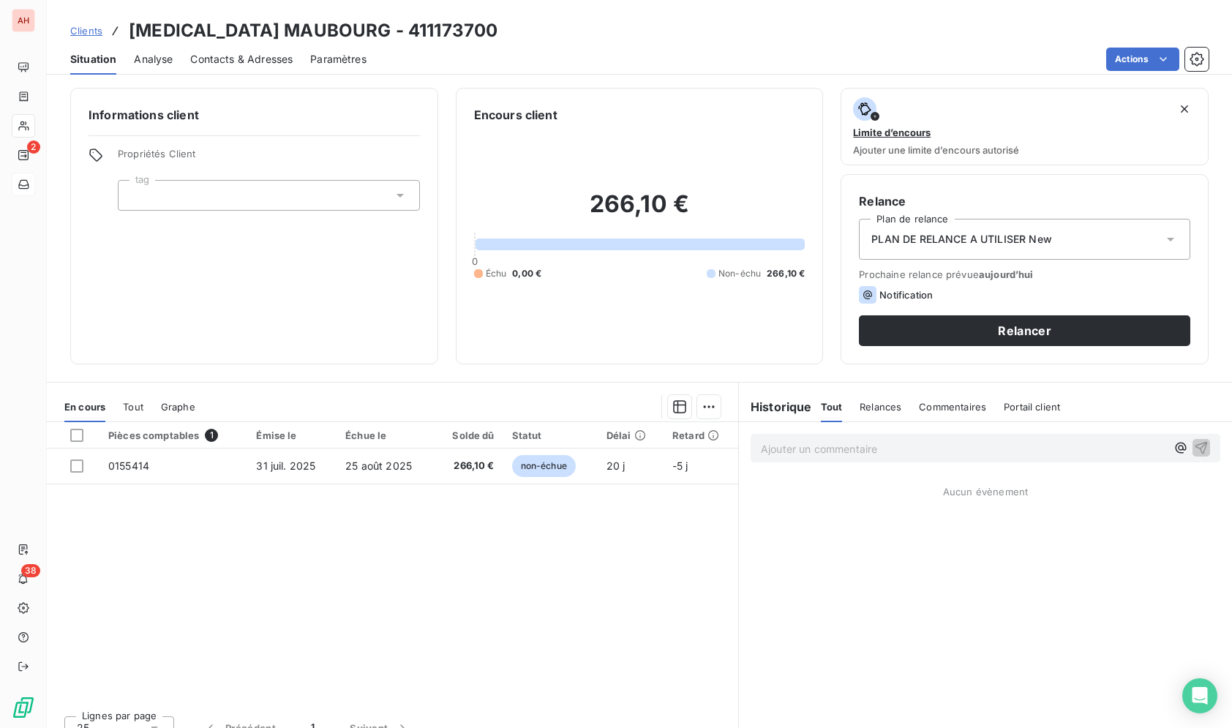
click at [544, 19] on div "Clients SONATA MAUBOURG - 411173700" at bounding box center [639, 31] width 1185 height 26
click at [545, 18] on div "Clients SONATA MAUBOURG - 411173700" at bounding box center [639, 31] width 1185 height 26
click at [432, 547] on div "Pièces comptables 1 Émise le Échue le Solde dû Statut Délai Retard 0155414 31 j…" at bounding box center [392, 563] width 691 height 282
click at [445, 585] on div "Pièces comptables 1 Émise le Échue le Solde dû Statut Délai Retard 0155414 31 j…" at bounding box center [392, 563] width 691 height 282
click at [442, 579] on div "Pièces comptables 1 Émise le Échue le Solde dû Statut Délai Retard 0155414 31 j…" at bounding box center [392, 563] width 691 height 282
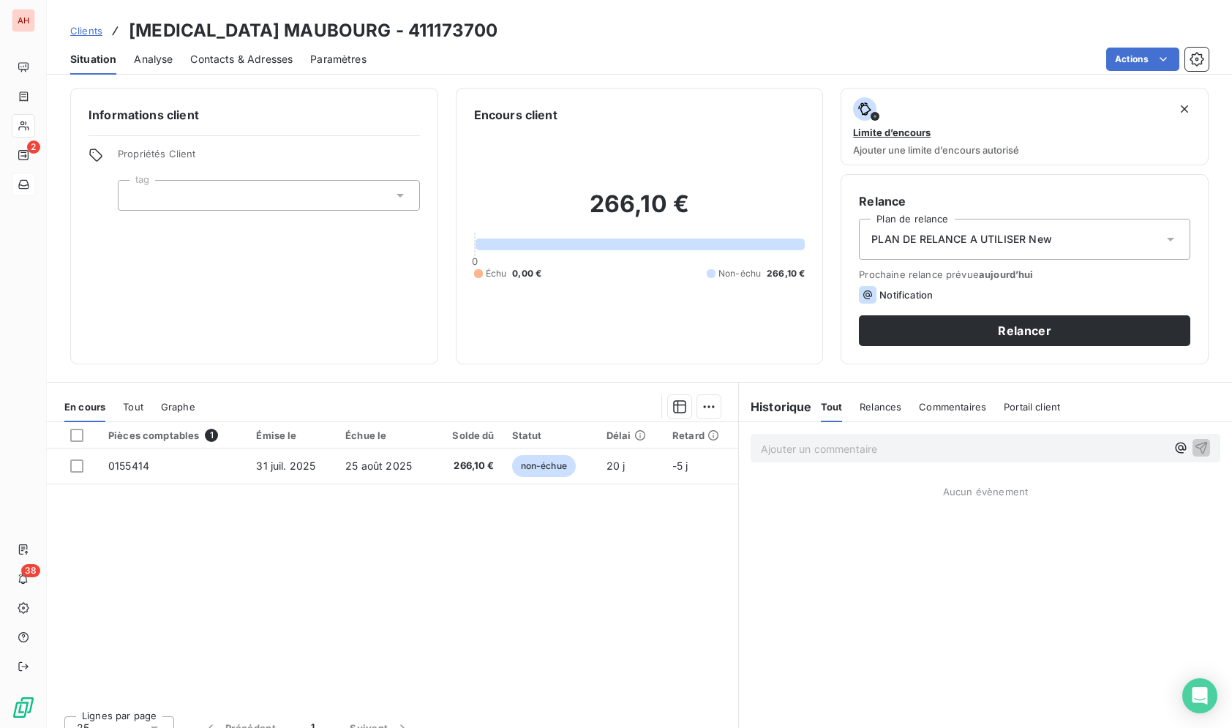
click at [328, 579] on div "Pièces comptables 1 Émise le Échue le Solde dû Statut Délai Retard 0155414 31 j…" at bounding box center [392, 563] width 691 height 282
click at [380, 579] on div "Pièces comptables 1 Émise le Échue le Solde dû Statut Délai Retard 0155414 31 j…" at bounding box center [392, 563] width 691 height 282
click at [381, 576] on div "Pièces comptables 1 Émise le Échue le Solde dû Statut Délai Retard 0155414 31 j…" at bounding box center [392, 563] width 691 height 282
